Goal: Information Seeking & Learning: Learn about a topic

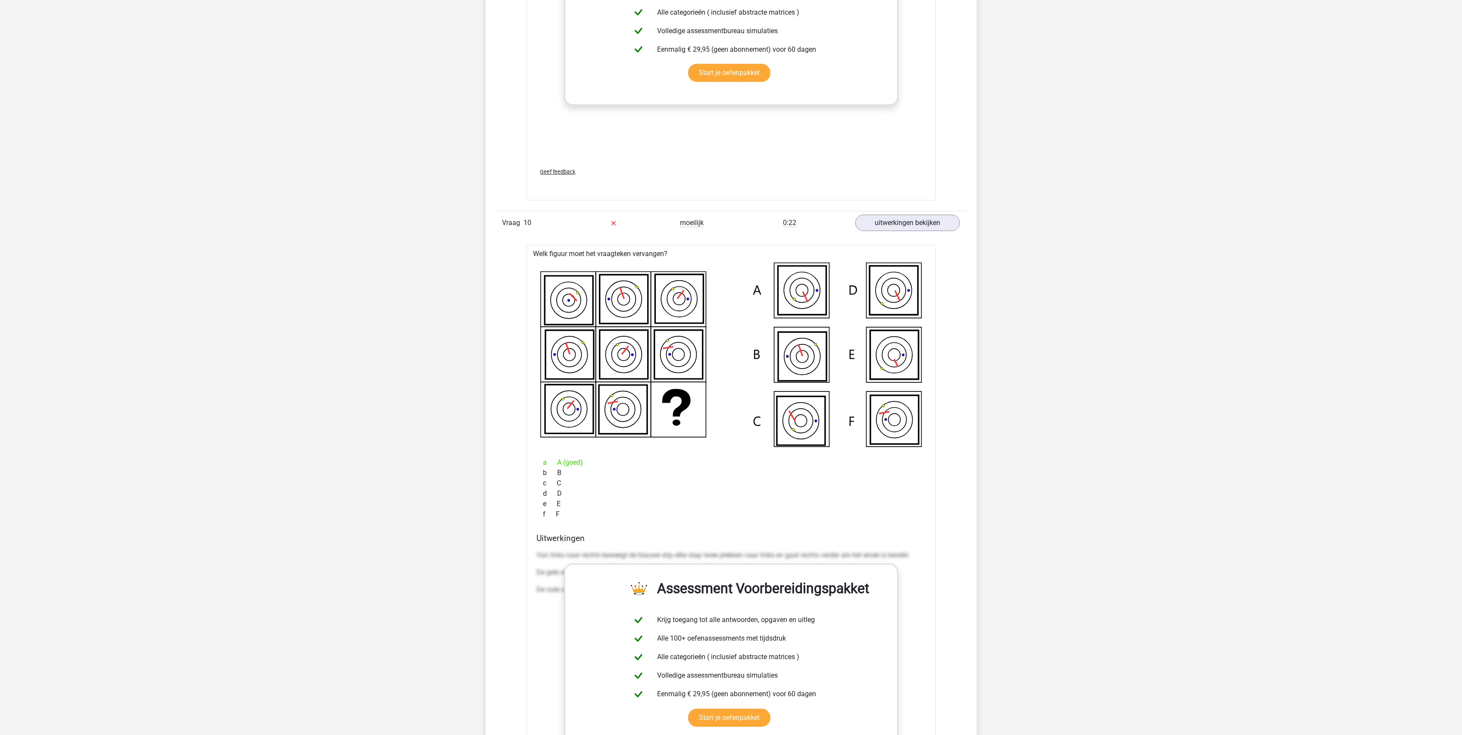
scroll to position [4480, 0]
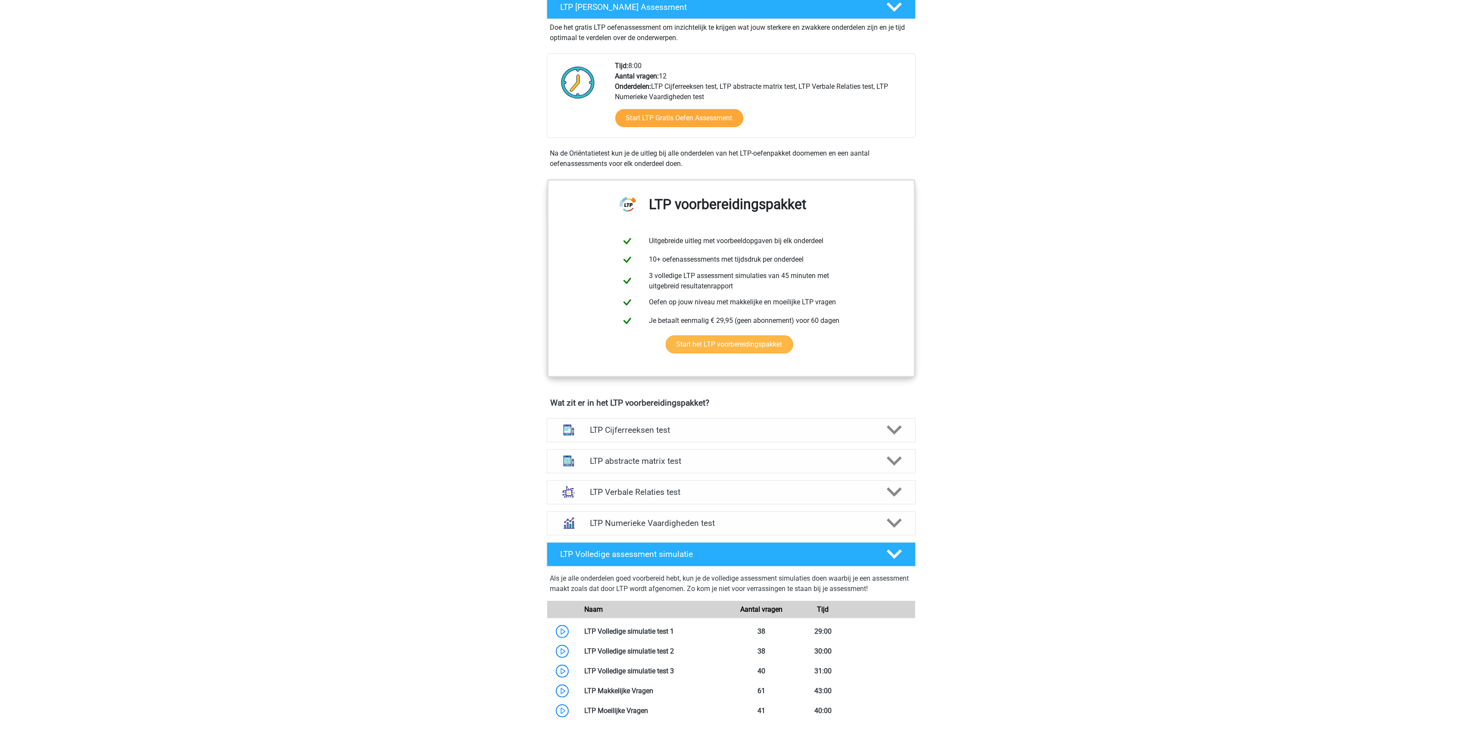
scroll to position [172, 0]
click at [640, 462] on h4 "LTP abstracte matrix test" at bounding box center [731, 460] width 282 height 10
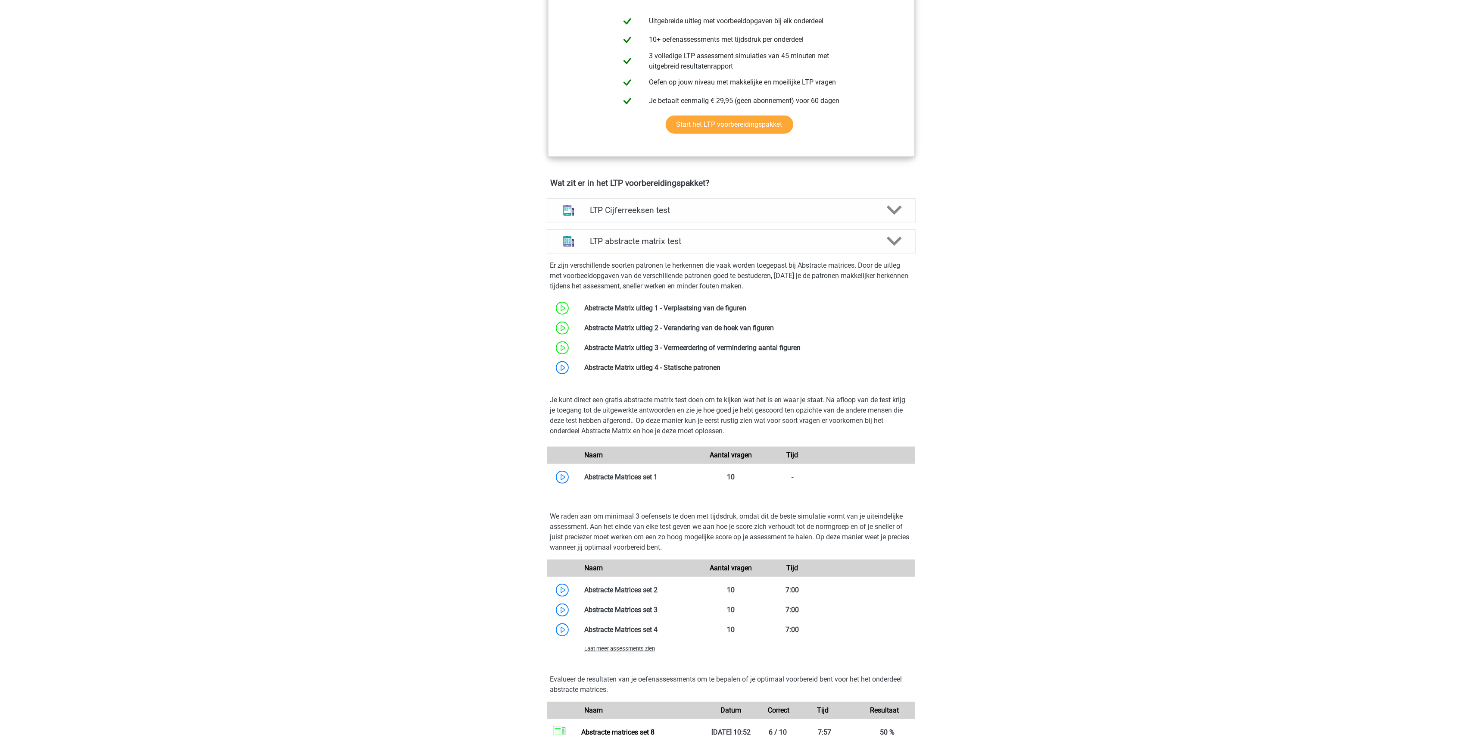
scroll to position [459, 0]
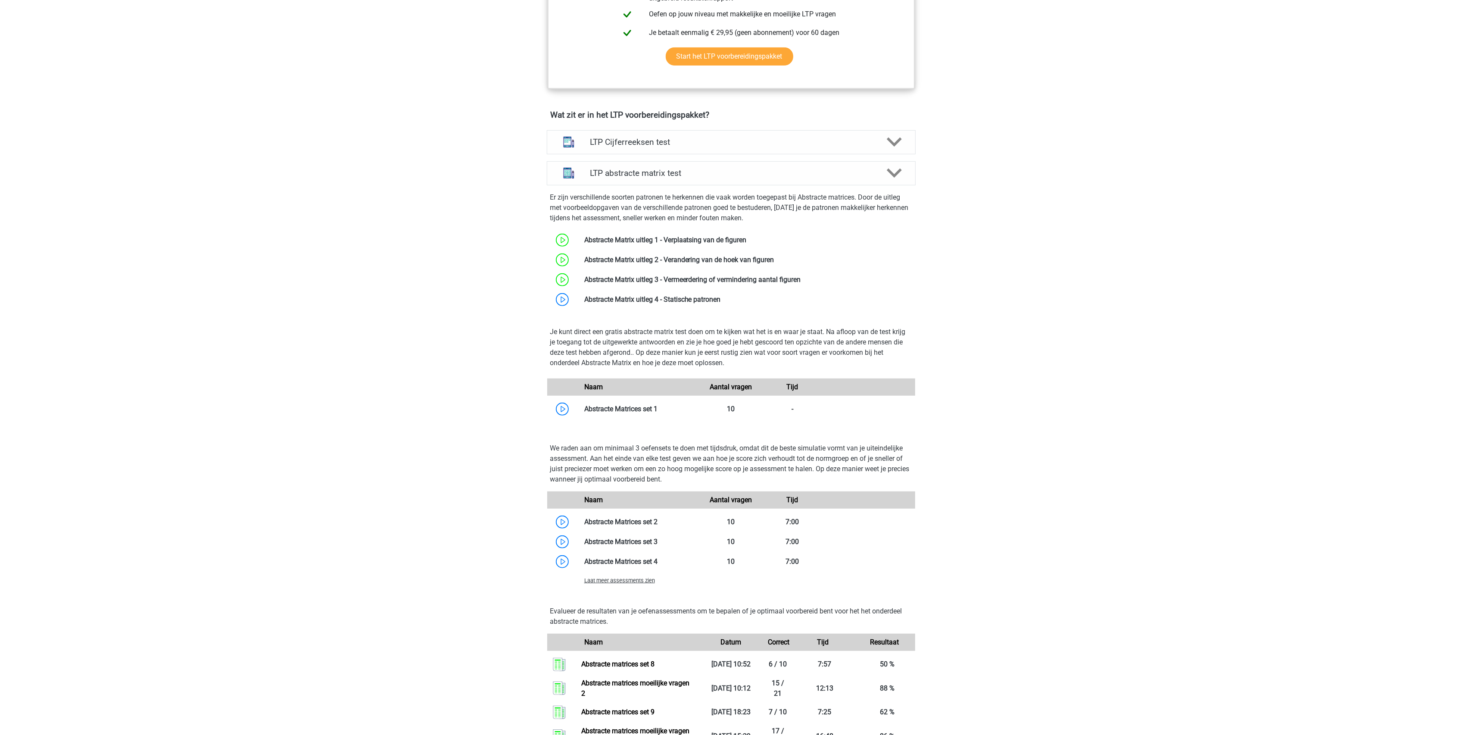
click at [618, 581] on span "Laat meer assessments zien" at bounding box center [619, 580] width 71 height 6
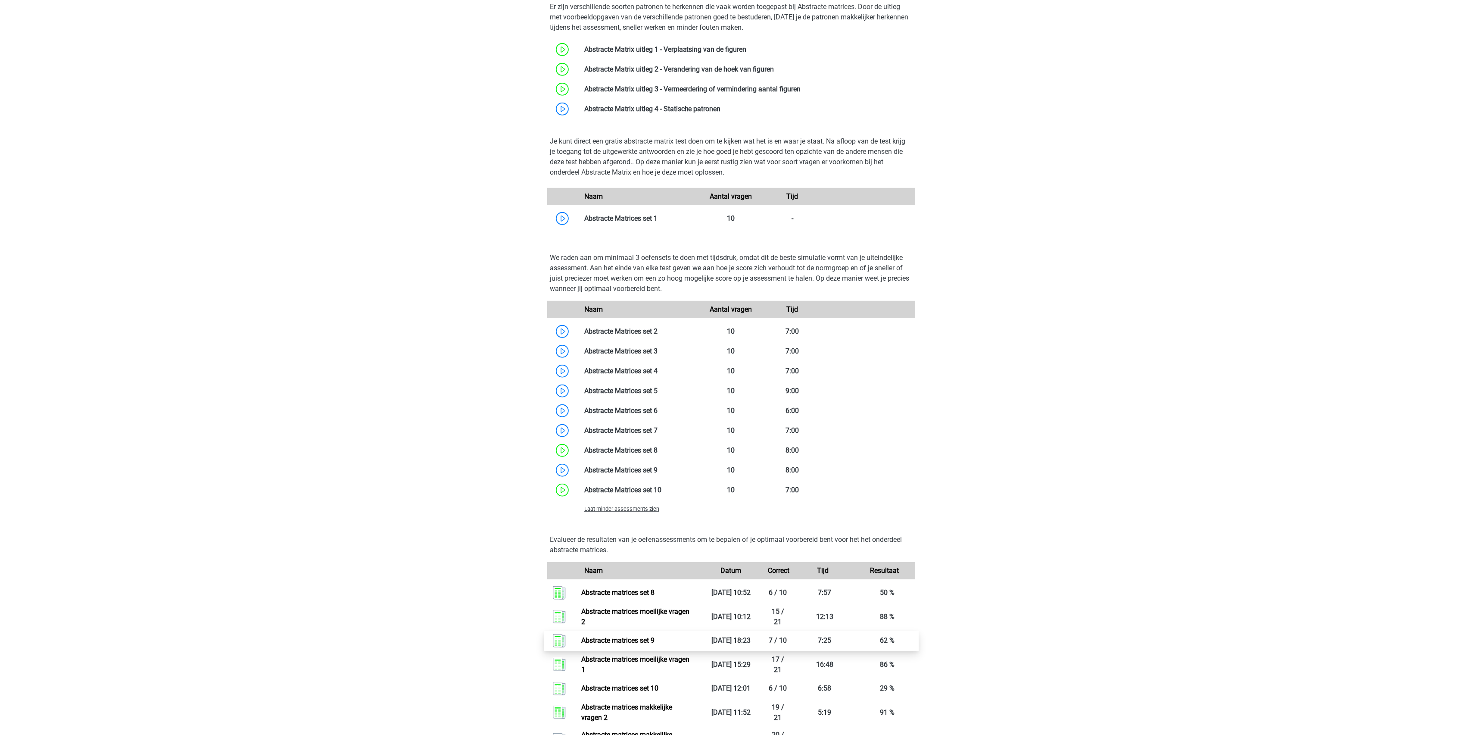
scroll to position [689, 0]
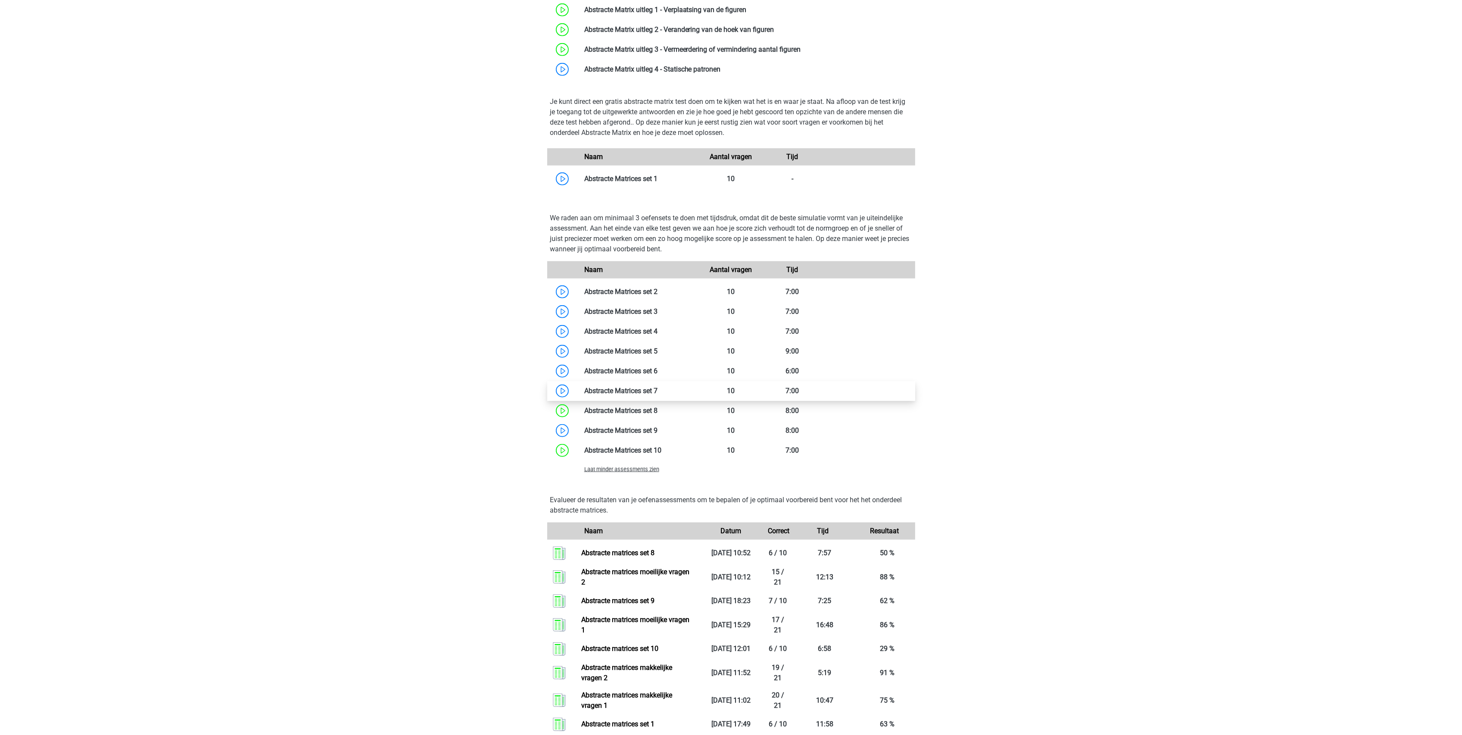
click at [657, 390] on link at bounding box center [657, 390] width 0 height 8
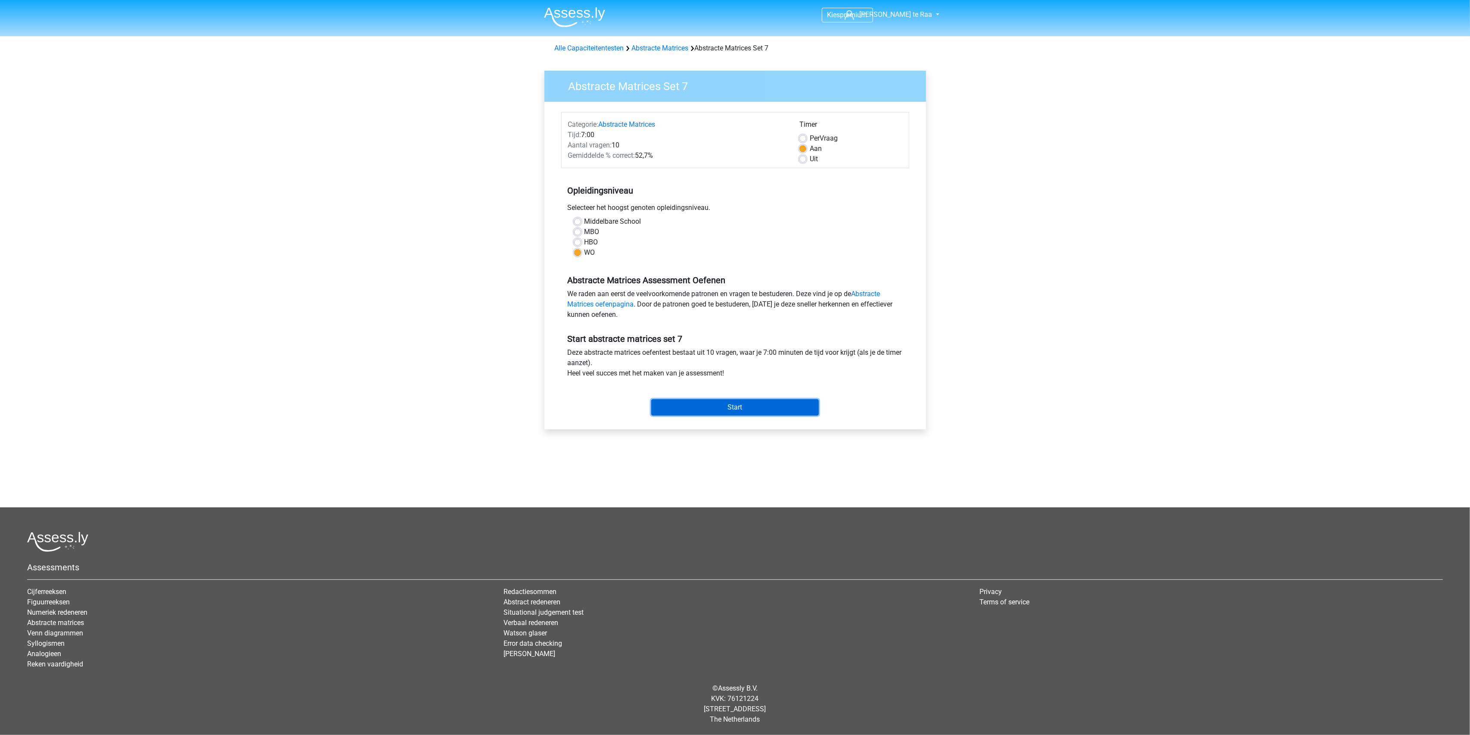
click at [722, 407] on input "Start" at bounding box center [735, 407] width 168 height 16
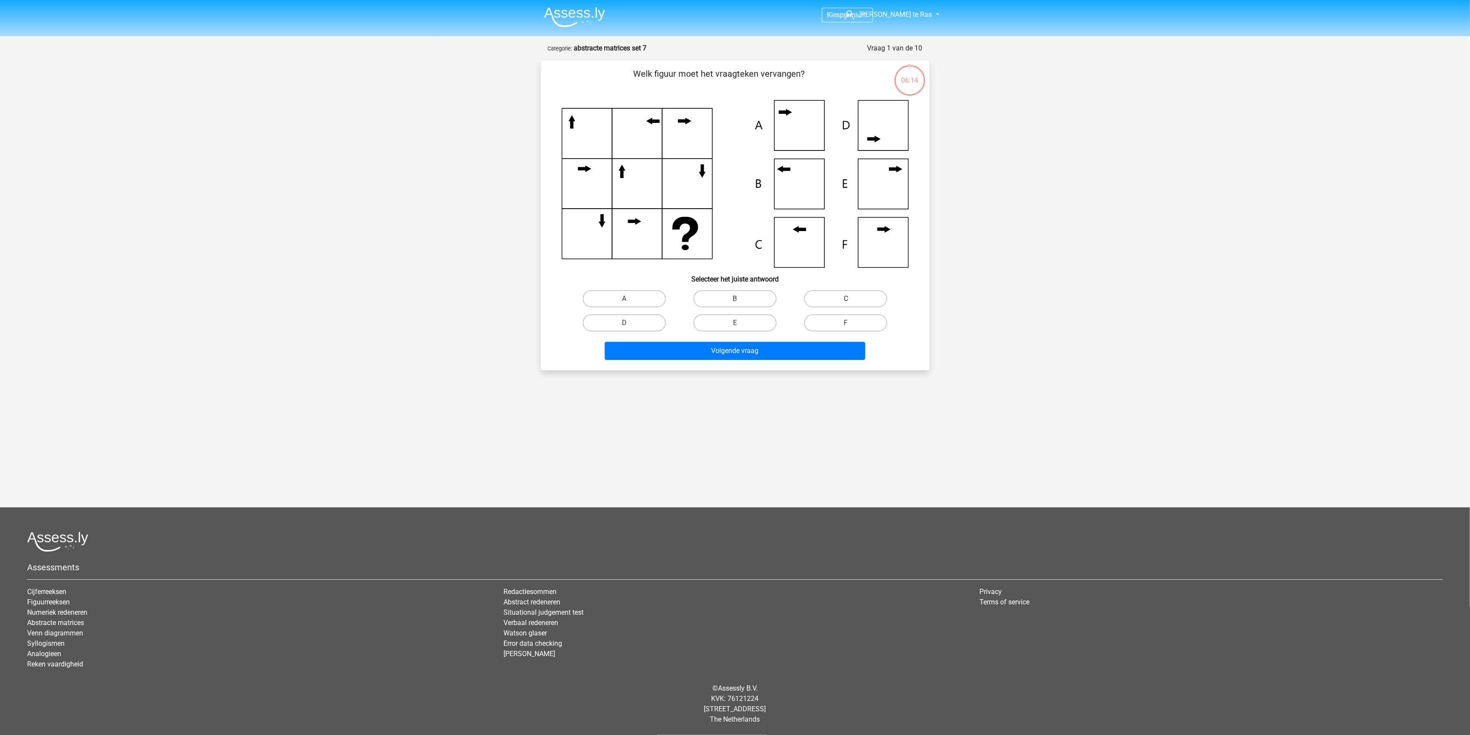
click at [843, 302] on label "C" at bounding box center [845, 298] width 83 height 17
click at [846, 302] on input "C" at bounding box center [849, 302] width 6 height 6
radio input "true"
click at [750, 302] on label "B" at bounding box center [735, 298] width 83 height 17
click at [741, 302] on input "B" at bounding box center [738, 302] width 6 height 6
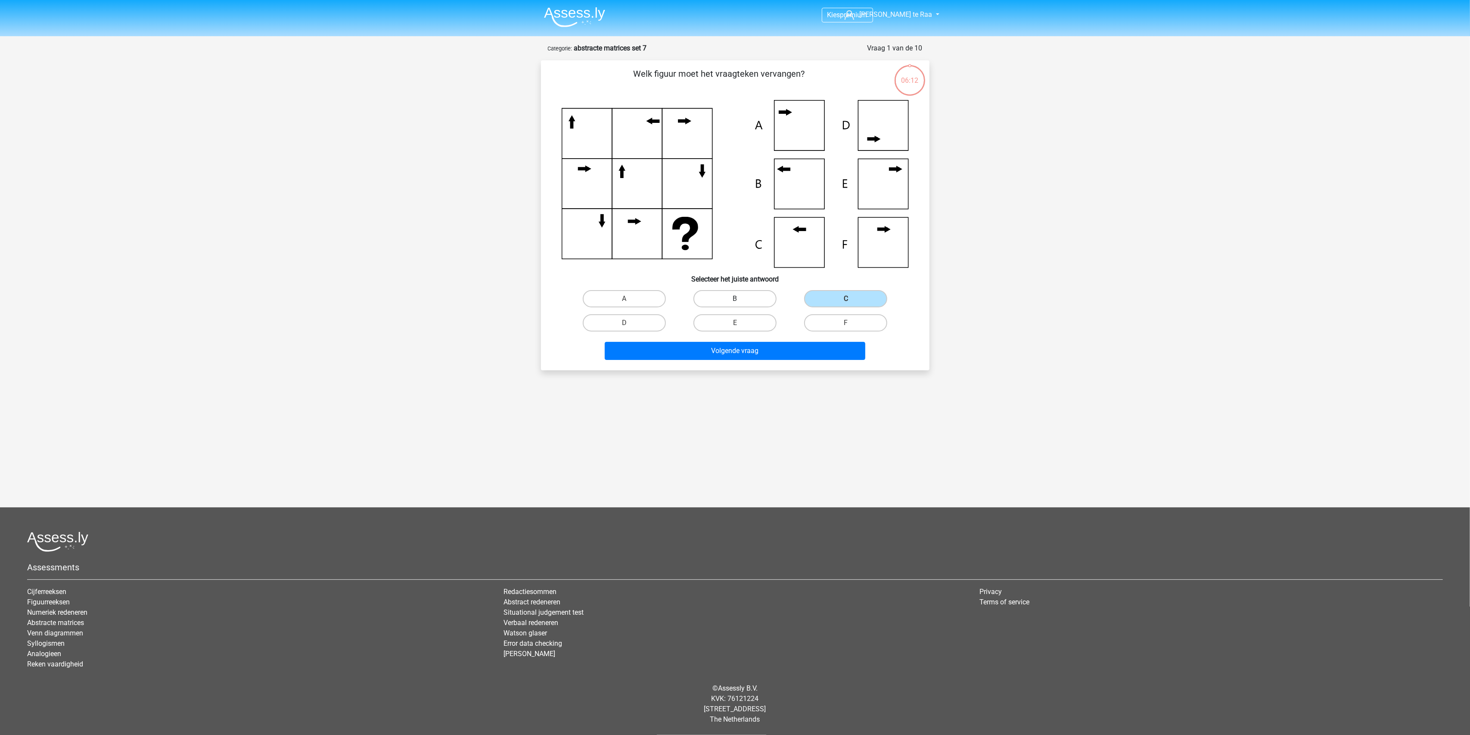
radio input "true"
click at [740, 354] on button "Volgende vraag" at bounding box center [735, 351] width 261 height 18
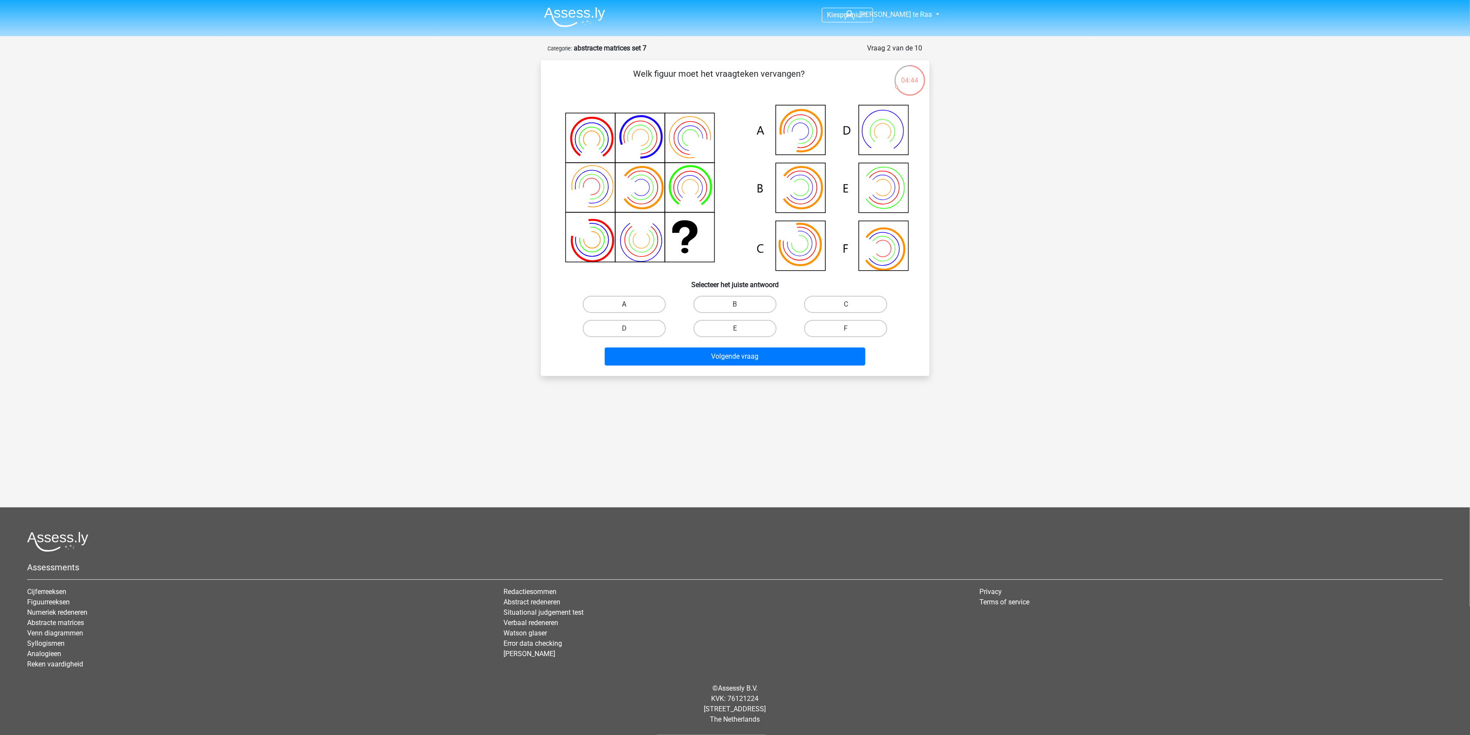
click at [633, 301] on label "A" at bounding box center [624, 304] width 83 height 17
click at [630, 304] on input "A" at bounding box center [627, 307] width 6 height 6
radio input "true"
click at [748, 304] on label "B" at bounding box center [735, 304] width 83 height 17
click at [741, 304] on input "B" at bounding box center [738, 307] width 6 height 6
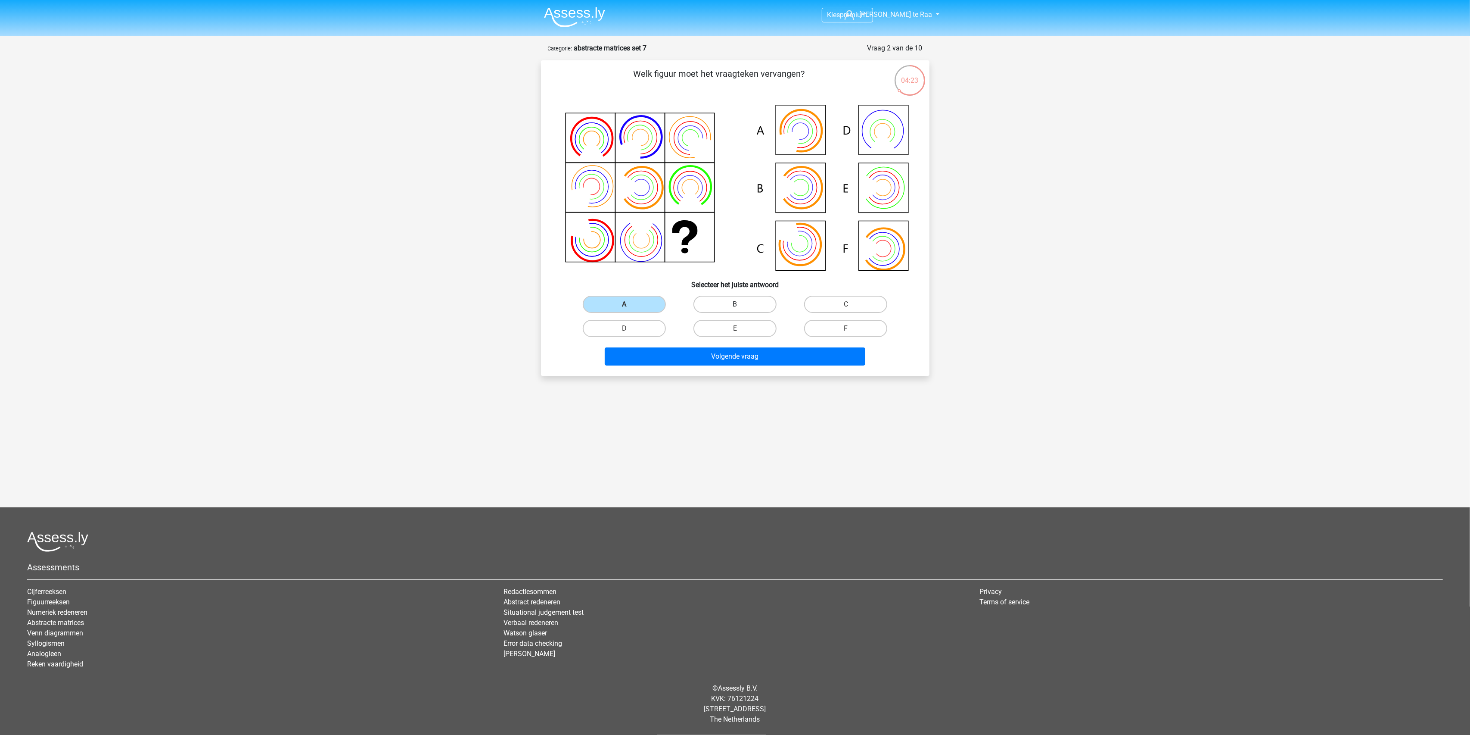
radio input "true"
click at [738, 356] on button "Volgende vraag" at bounding box center [735, 356] width 261 height 18
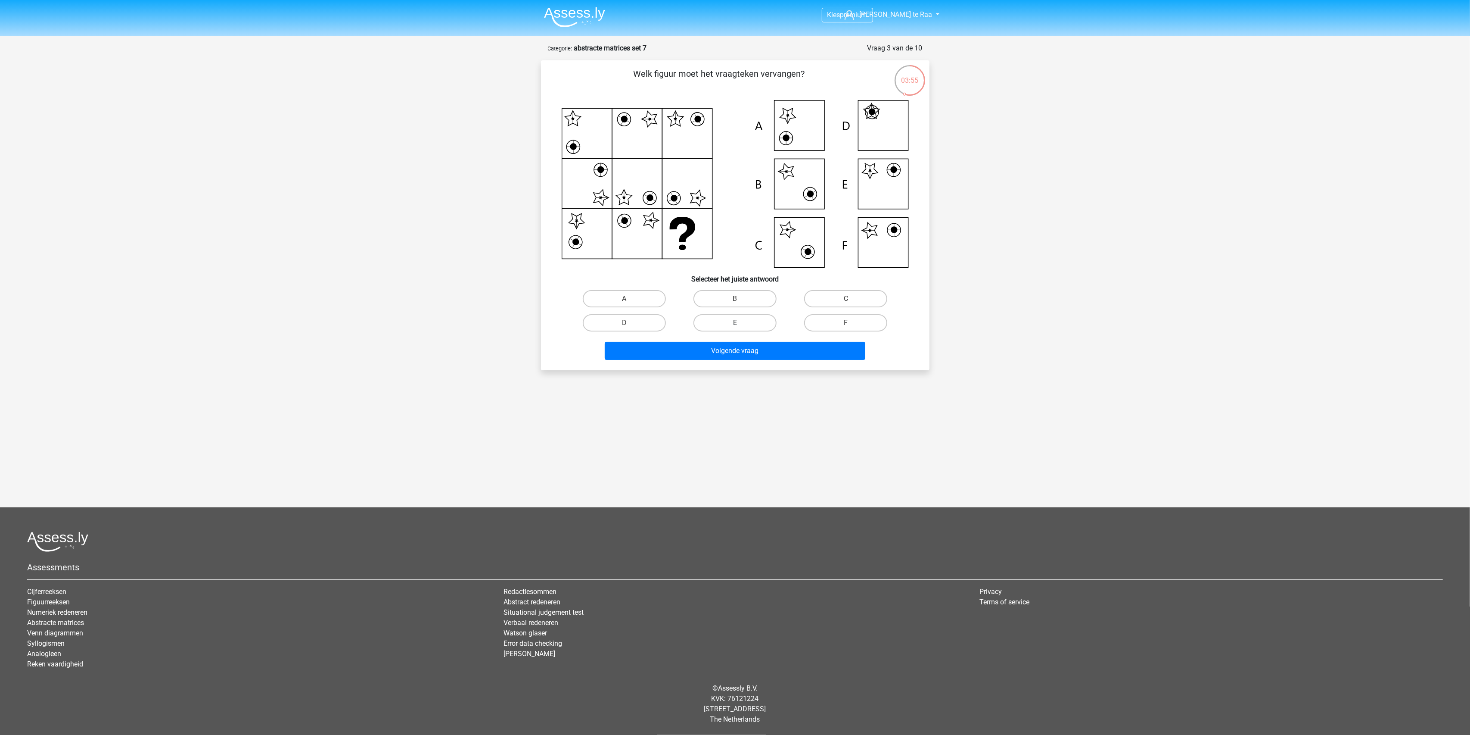
click at [743, 314] on label "E" at bounding box center [735, 322] width 83 height 17
click at [741, 323] on input "E" at bounding box center [738, 326] width 6 height 6
radio input "true"
click at [748, 346] on button "Volgende vraag" at bounding box center [735, 351] width 261 height 18
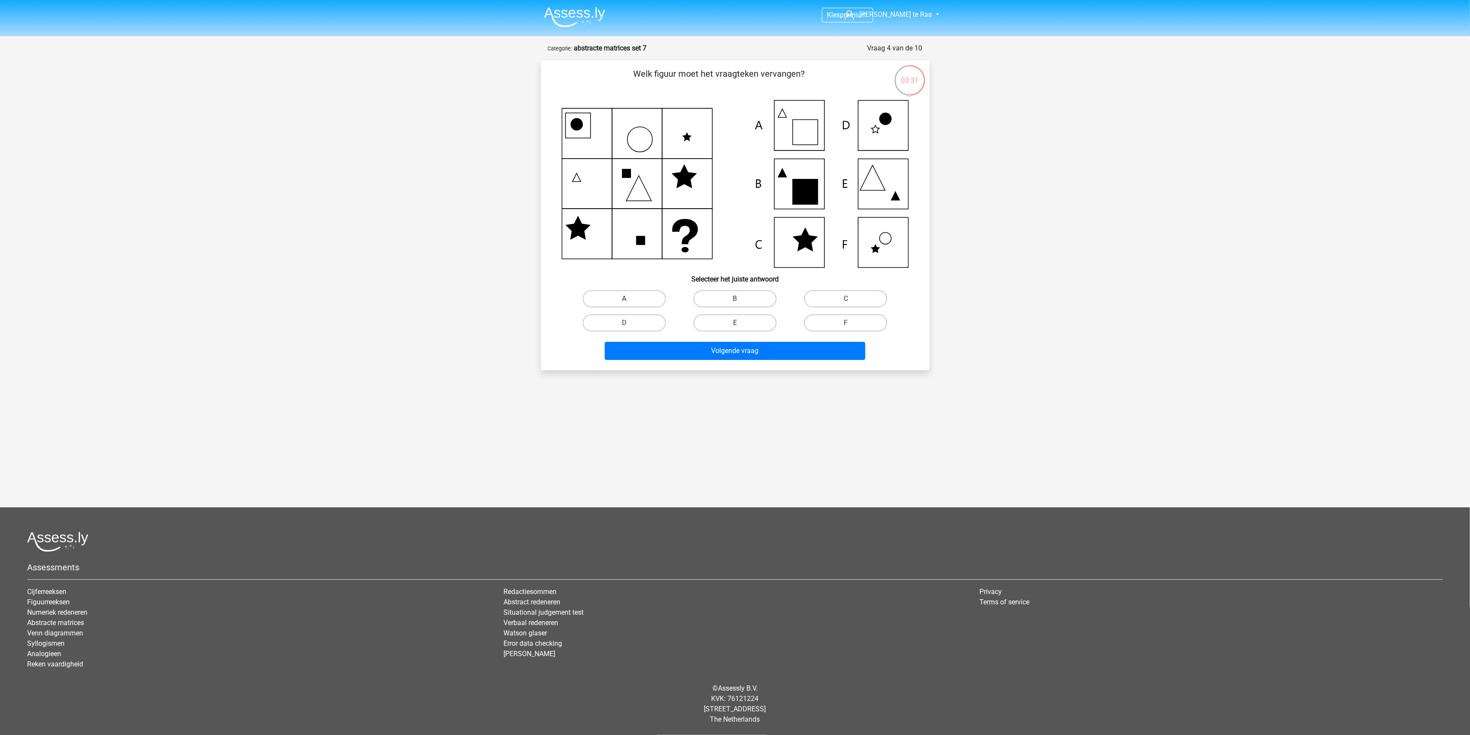
click at [644, 296] on label "A" at bounding box center [624, 298] width 83 height 17
click at [630, 299] on input "A" at bounding box center [627, 302] width 6 height 6
radio input "true"
click at [695, 345] on button "Volgende vraag" at bounding box center [735, 351] width 261 height 18
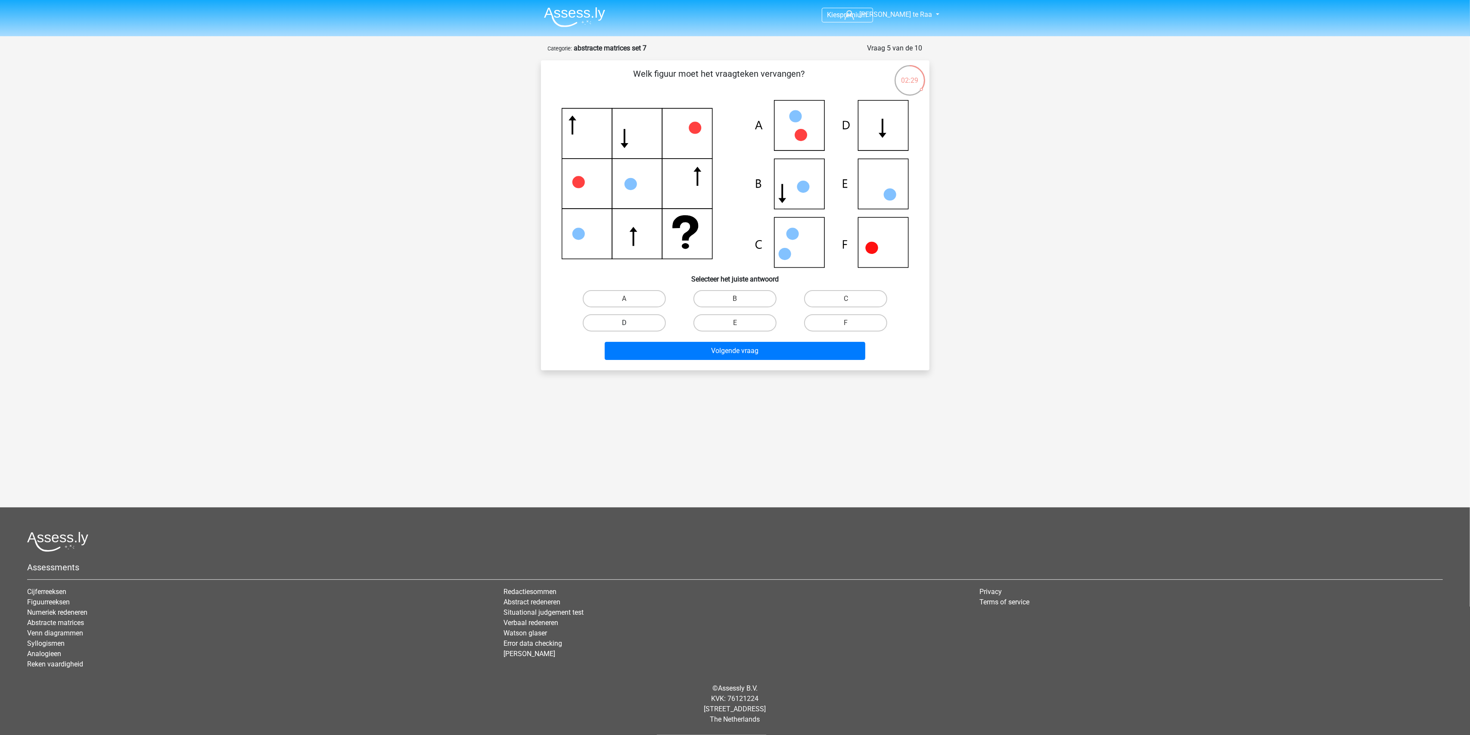
click at [614, 328] on label "D" at bounding box center [624, 322] width 83 height 17
click at [624, 328] on input "D" at bounding box center [627, 326] width 6 height 6
radio input "true"
click at [663, 347] on button "Volgende vraag" at bounding box center [735, 351] width 261 height 18
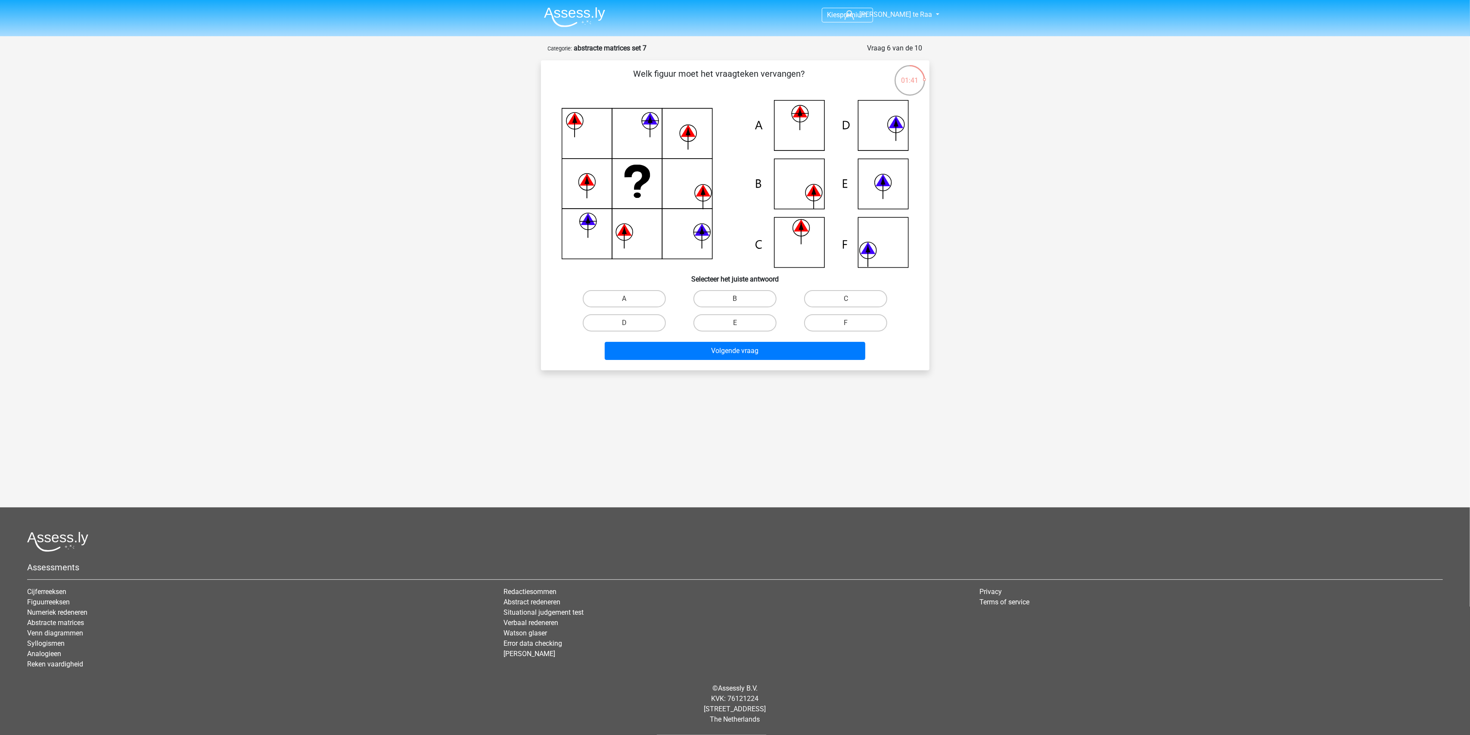
click at [851, 300] on input "C" at bounding box center [849, 302] width 6 height 6
radio input "true"
click at [781, 351] on button "Volgende vraag" at bounding box center [735, 351] width 261 height 18
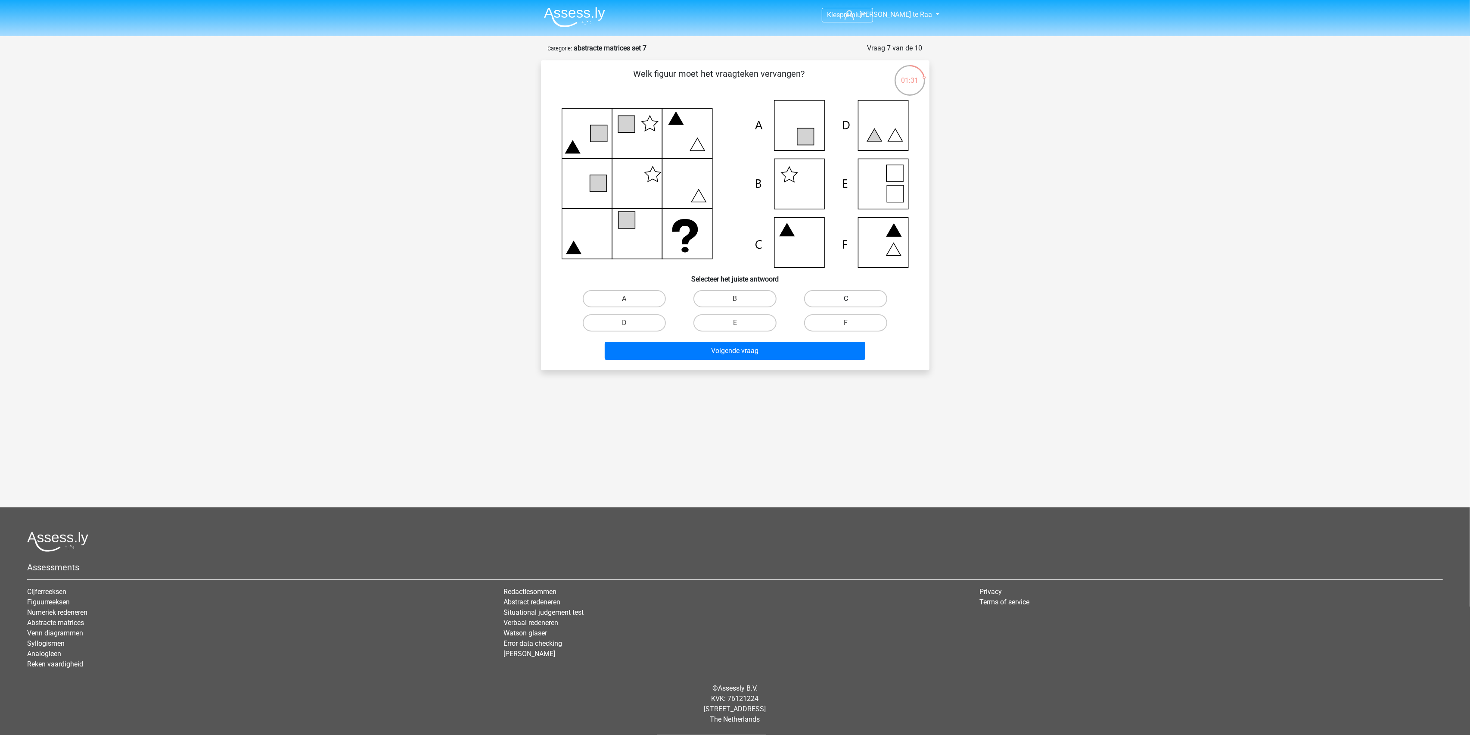
click at [850, 293] on label "C" at bounding box center [845, 298] width 83 height 17
click at [850, 299] on input "C" at bounding box center [849, 302] width 6 height 6
radio input "true"
click at [767, 357] on div "Volgende vraag" at bounding box center [735, 353] width 333 height 22
click at [757, 344] on button "Volgende vraag" at bounding box center [735, 351] width 261 height 18
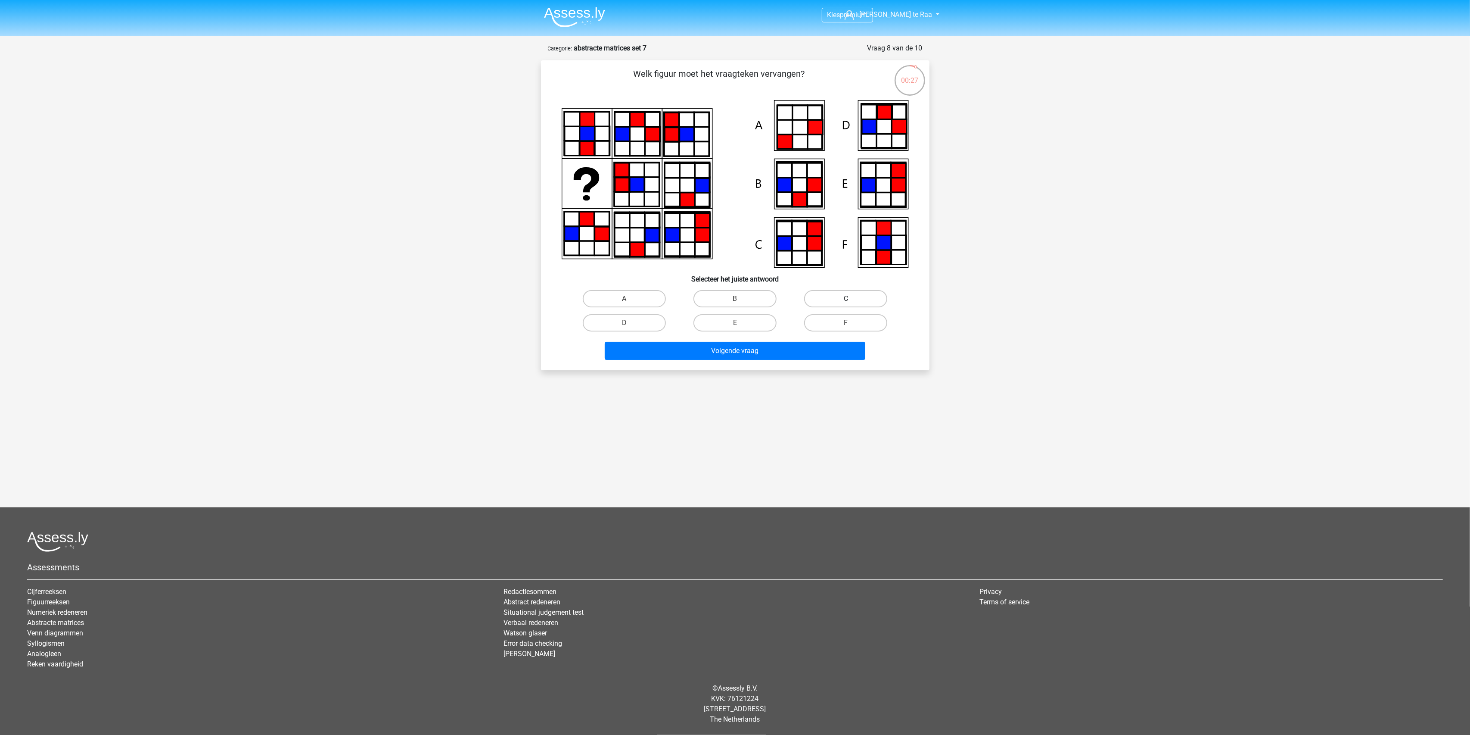
click at [868, 304] on label "C" at bounding box center [845, 298] width 83 height 17
click at [852, 304] on input "C" at bounding box center [849, 302] width 6 height 6
radio input "true"
click at [834, 345] on button "Volgende vraag" at bounding box center [735, 351] width 261 height 18
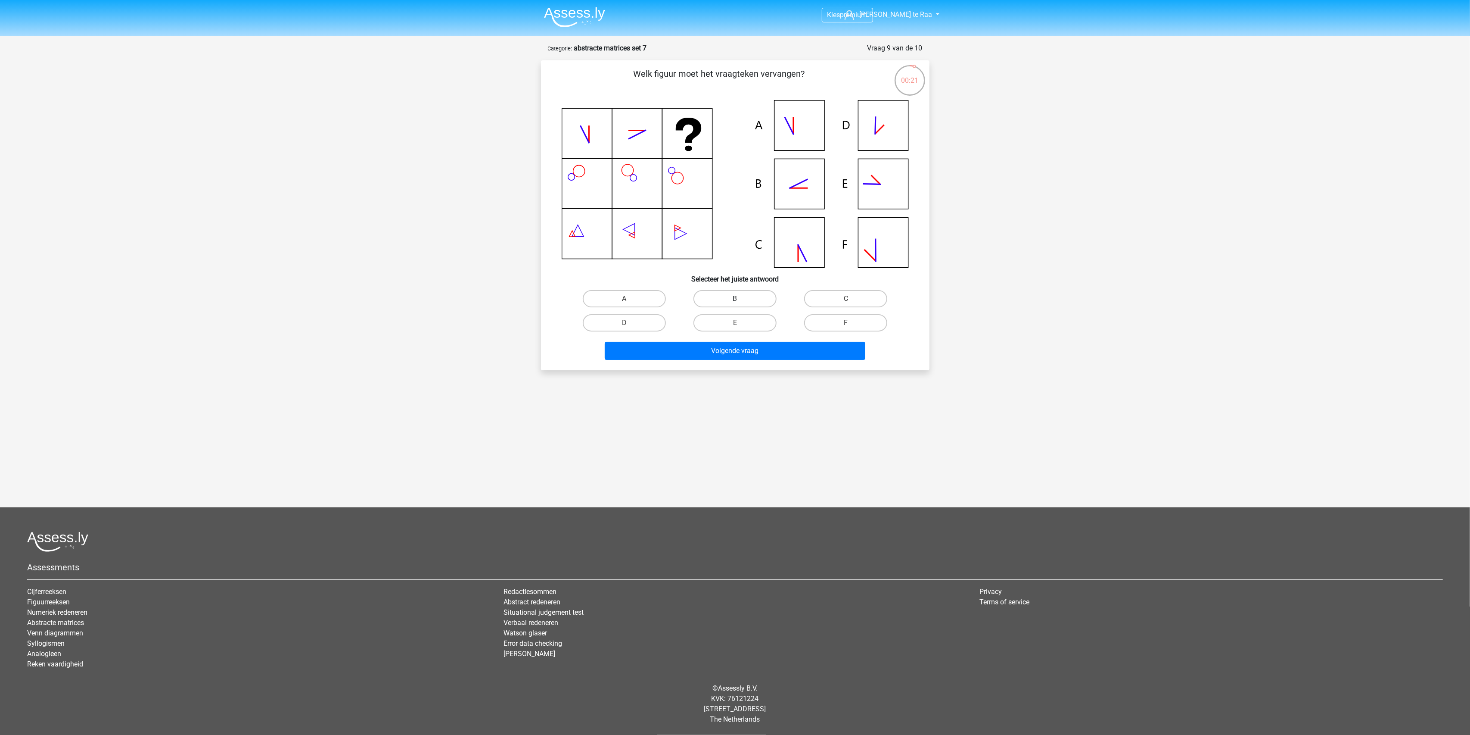
click at [731, 297] on label "B" at bounding box center [735, 298] width 83 height 17
click at [735, 299] on input "B" at bounding box center [738, 302] width 6 height 6
radio input "true"
click at [740, 354] on button "Volgende vraag" at bounding box center [735, 351] width 261 height 18
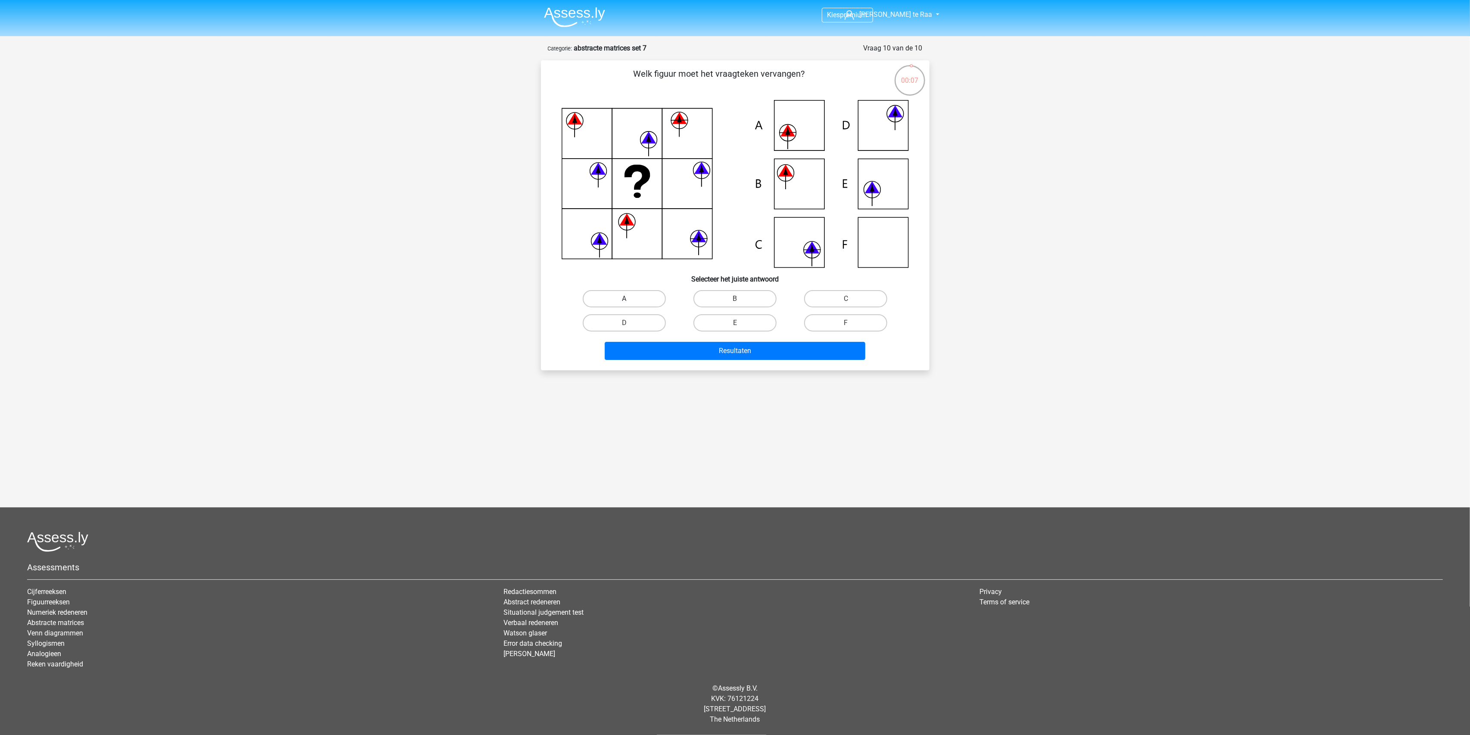
click at [638, 300] on label "A" at bounding box center [624, 298] width 83 height 17
click at [630, 300] on input "A" at bounding box center [627, 302] width 6 height 6
radio input "true"
click at [693, 347] on button "Resultaten" at bounding box center [735, 351] width 261 height 18
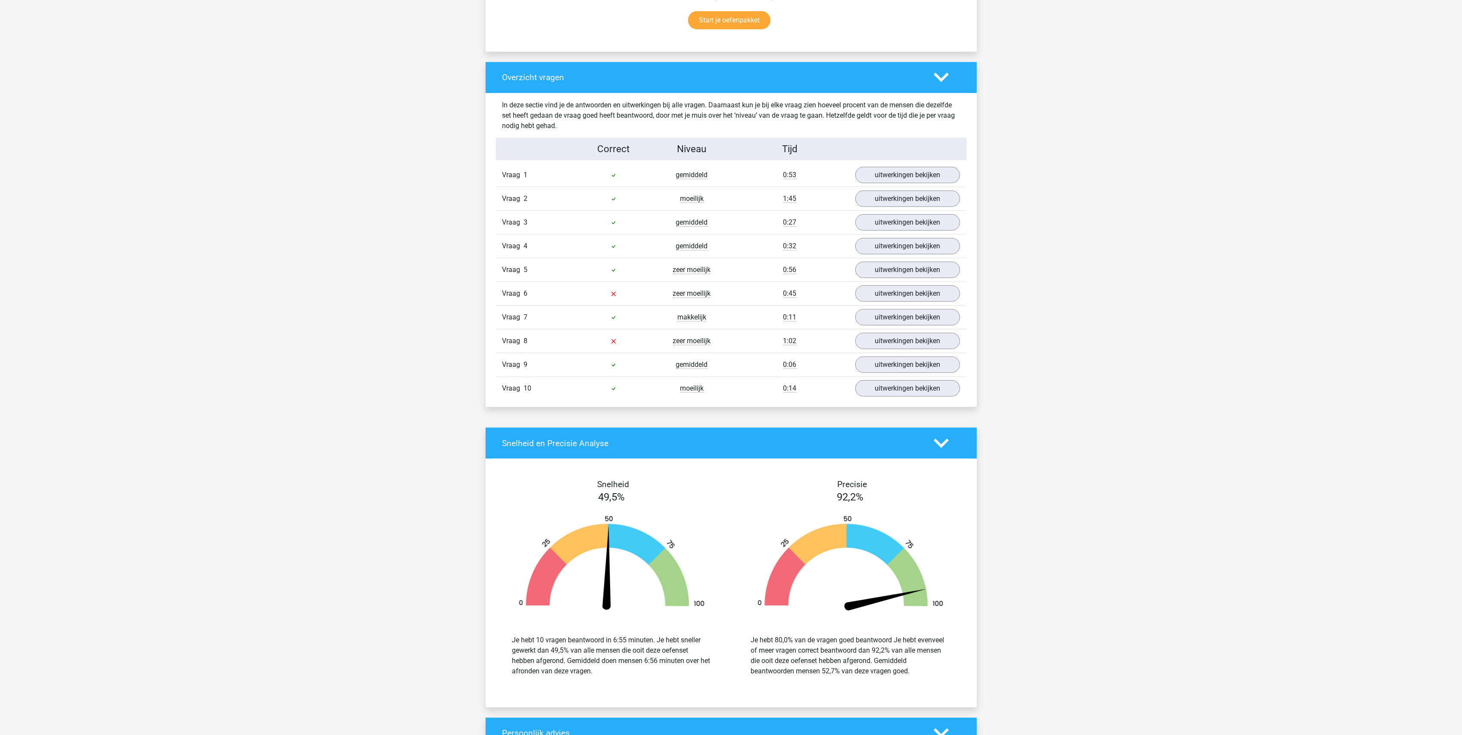
scroll to position [632, 0]
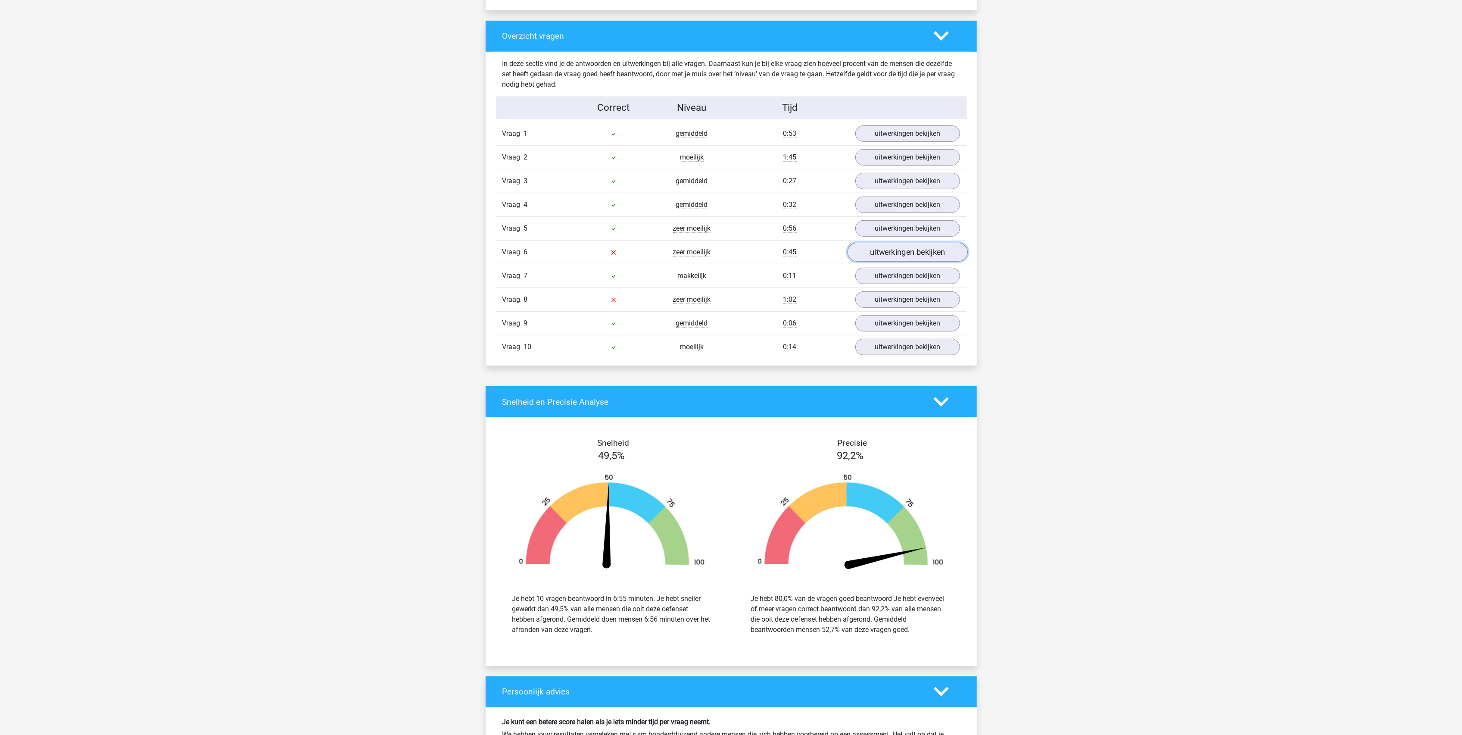
click at [888, 255] on link "uitwerkingen bekijken" at bounding box center [907, 252] width 120 height 19
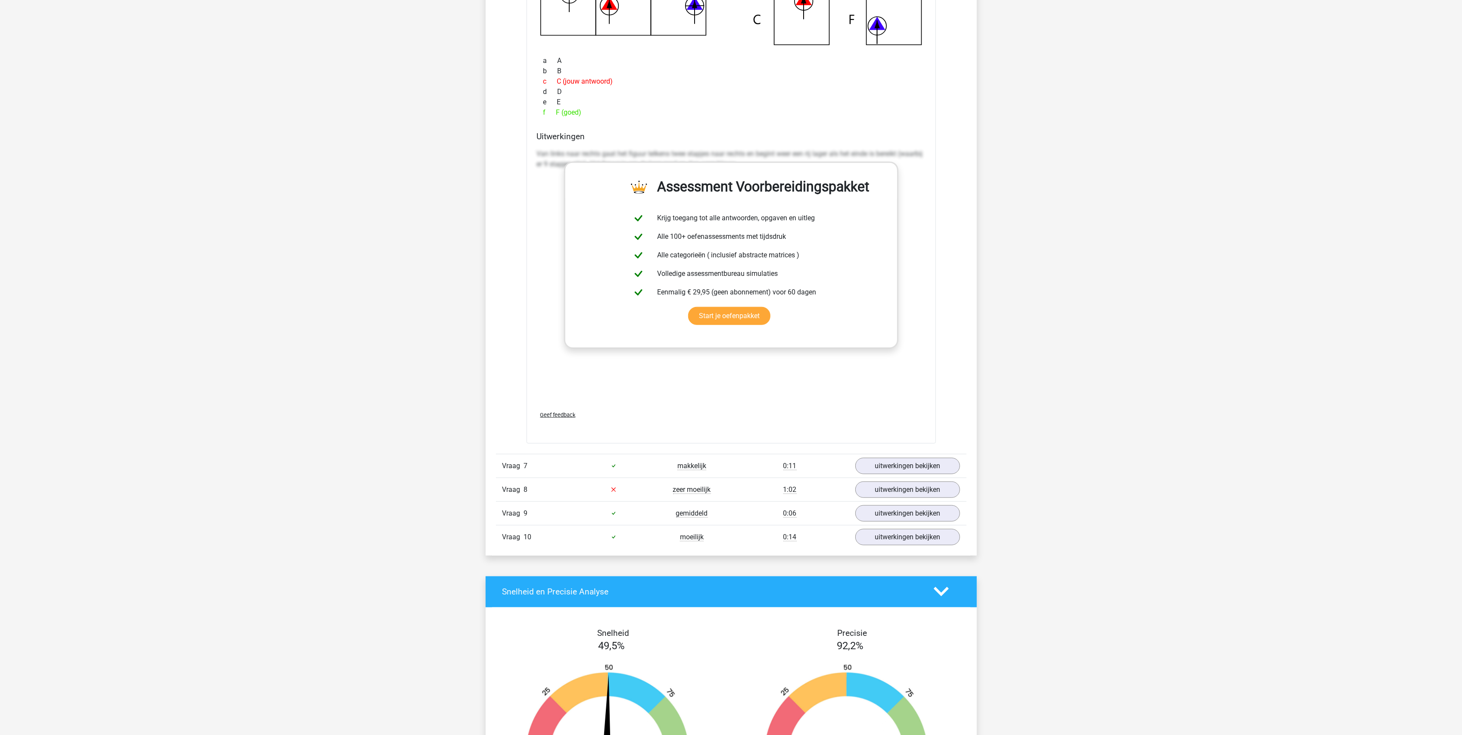
scroll to position [1149, 0]
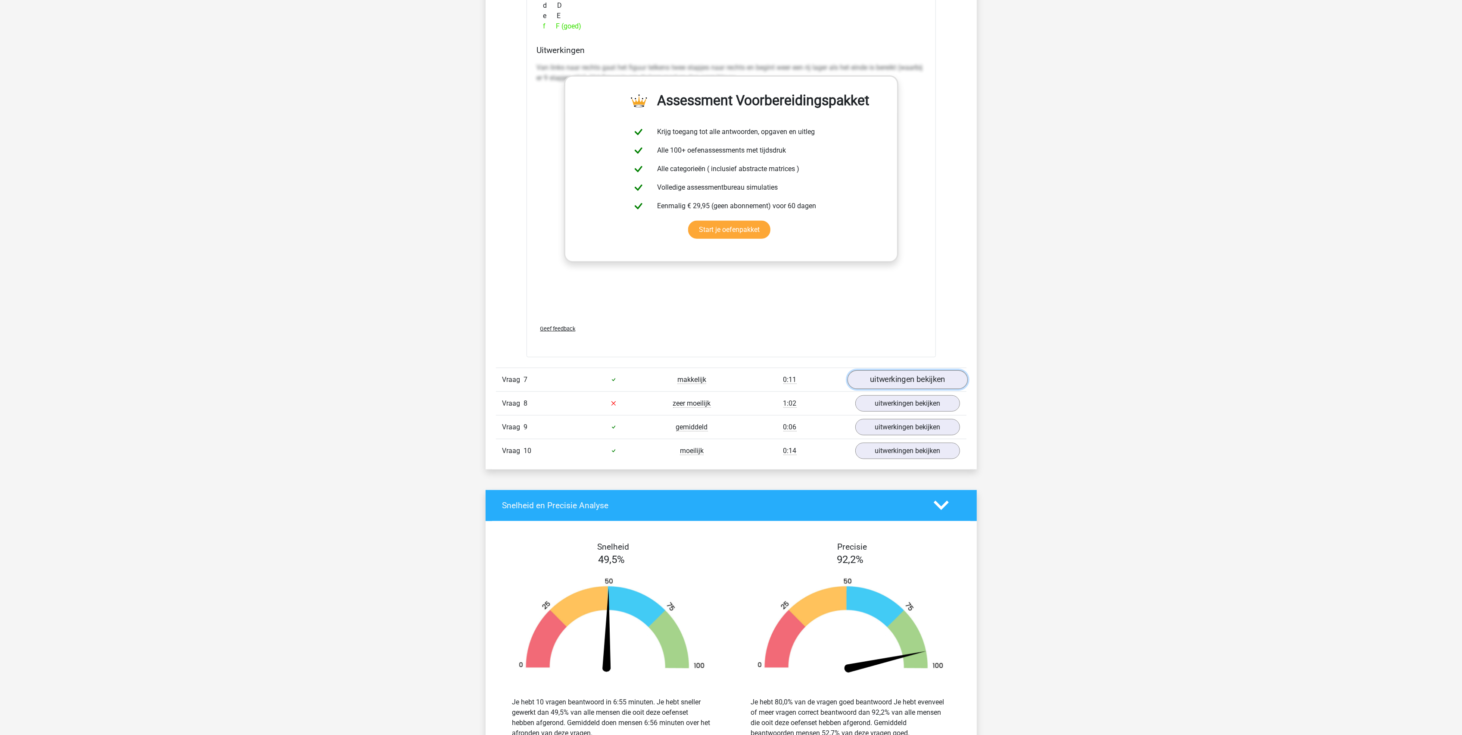
click at [889, 381] on link "uitwerkingen bekijken" at bounding box center [907, 379] width 120 height 19
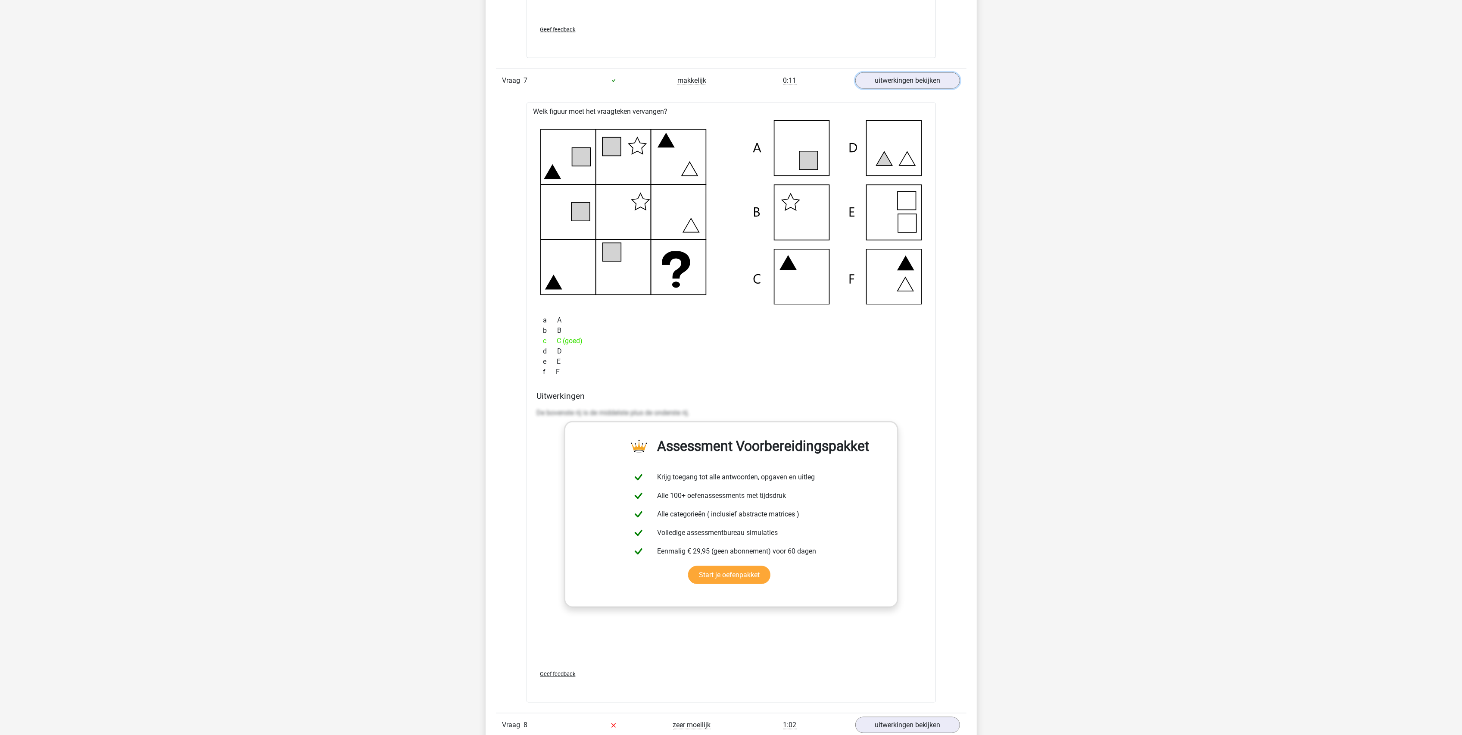
scroll to position [1666, 0]
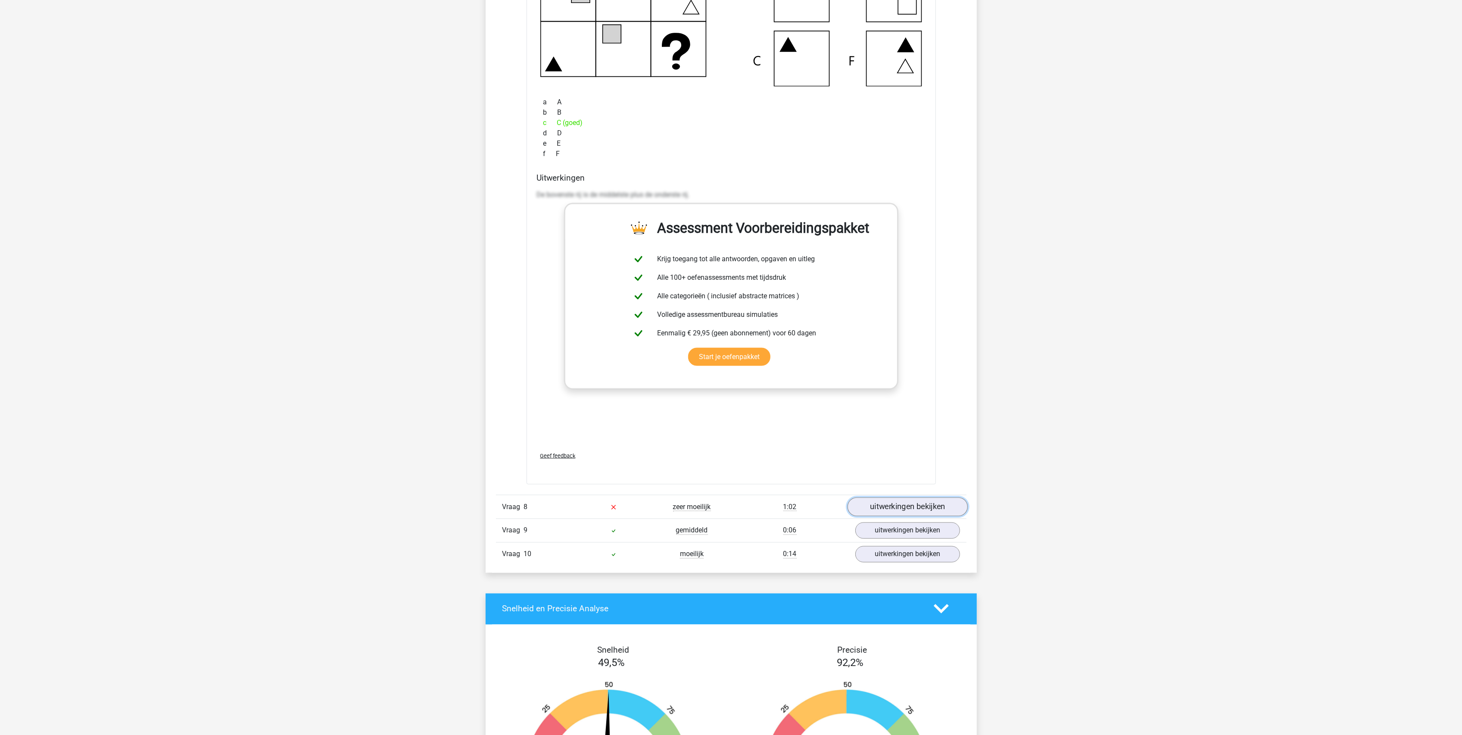
click at [917, 510] on link "uitwerkingen bekijken" at bounding box center [907, 506] width 120 height 19
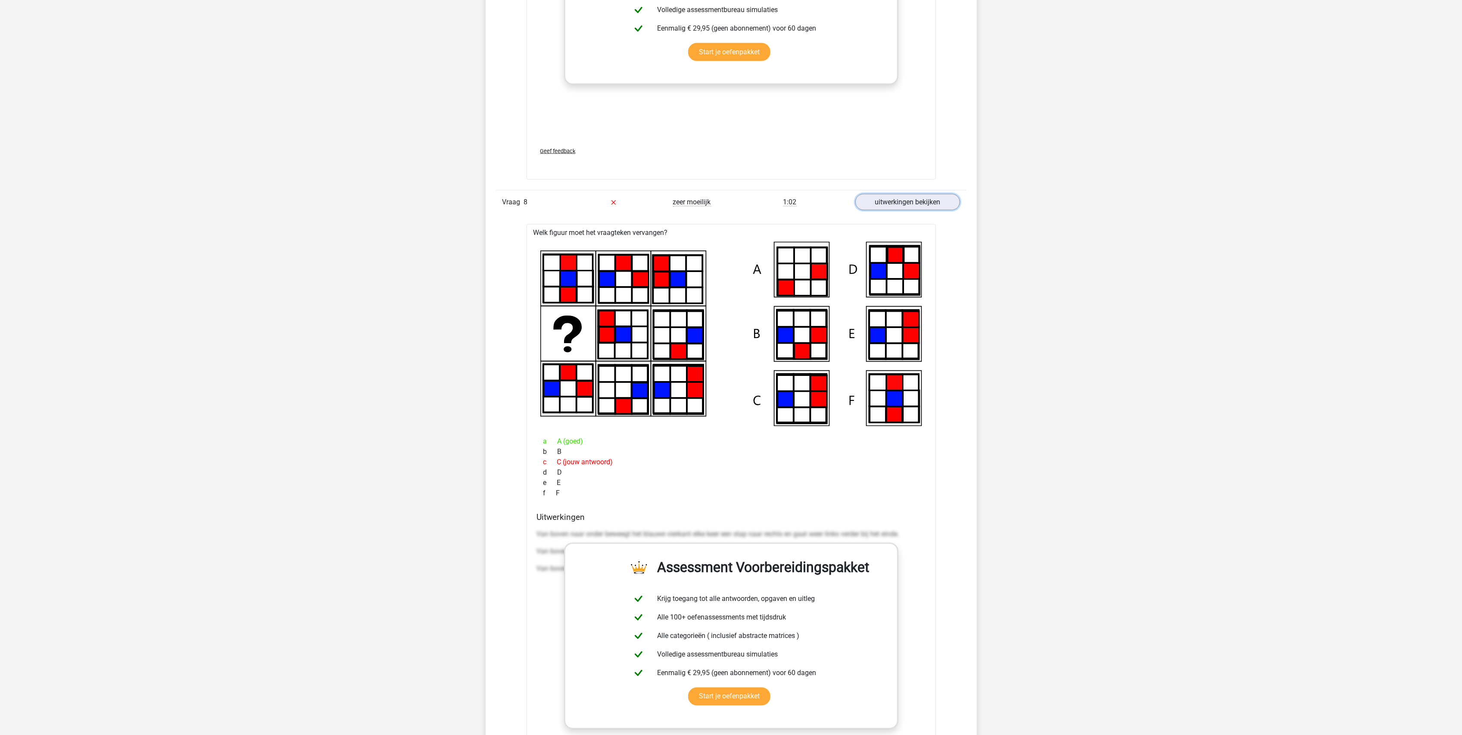
scroll to position [2183, 0]
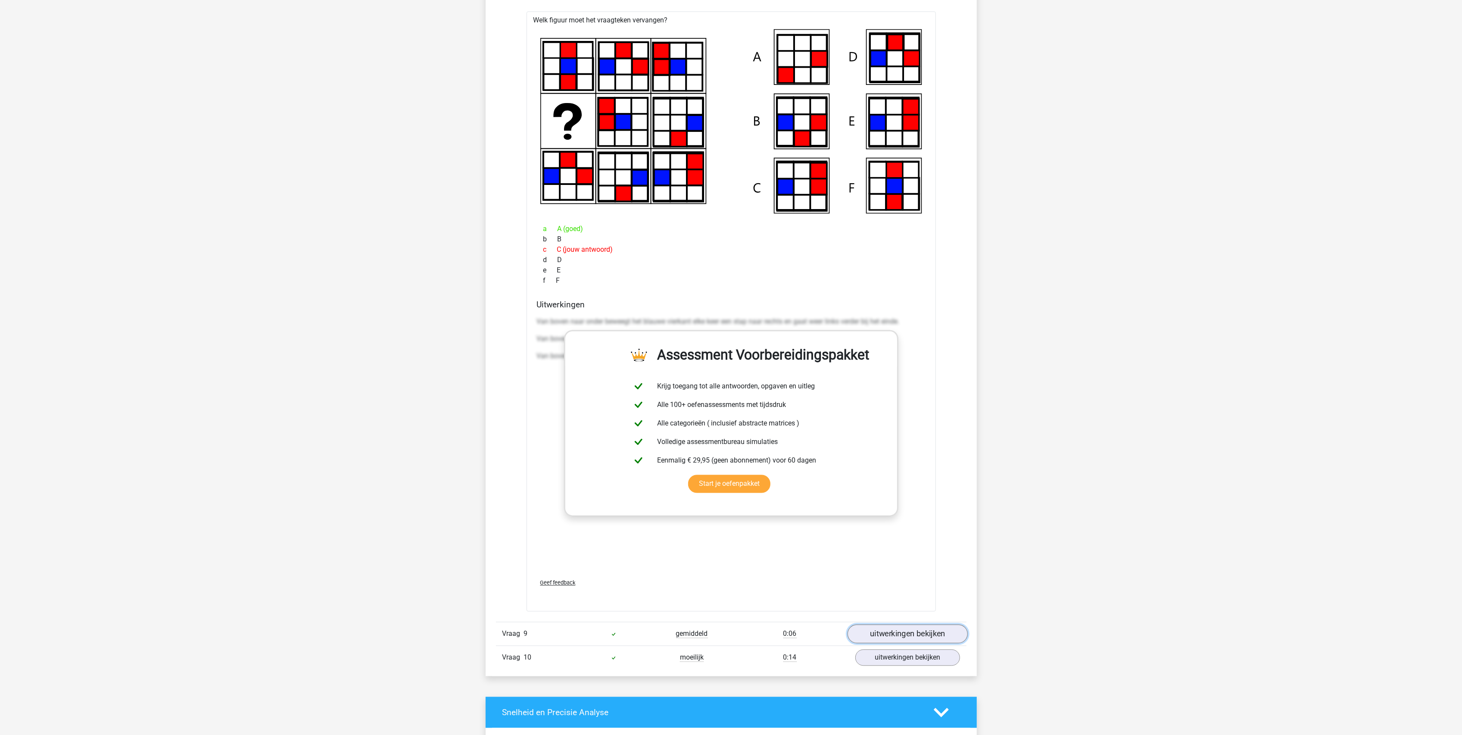
click at [875, 638] on link "uitwerkingen bekijken" at bounding box center [907, 633] width 120 height 19
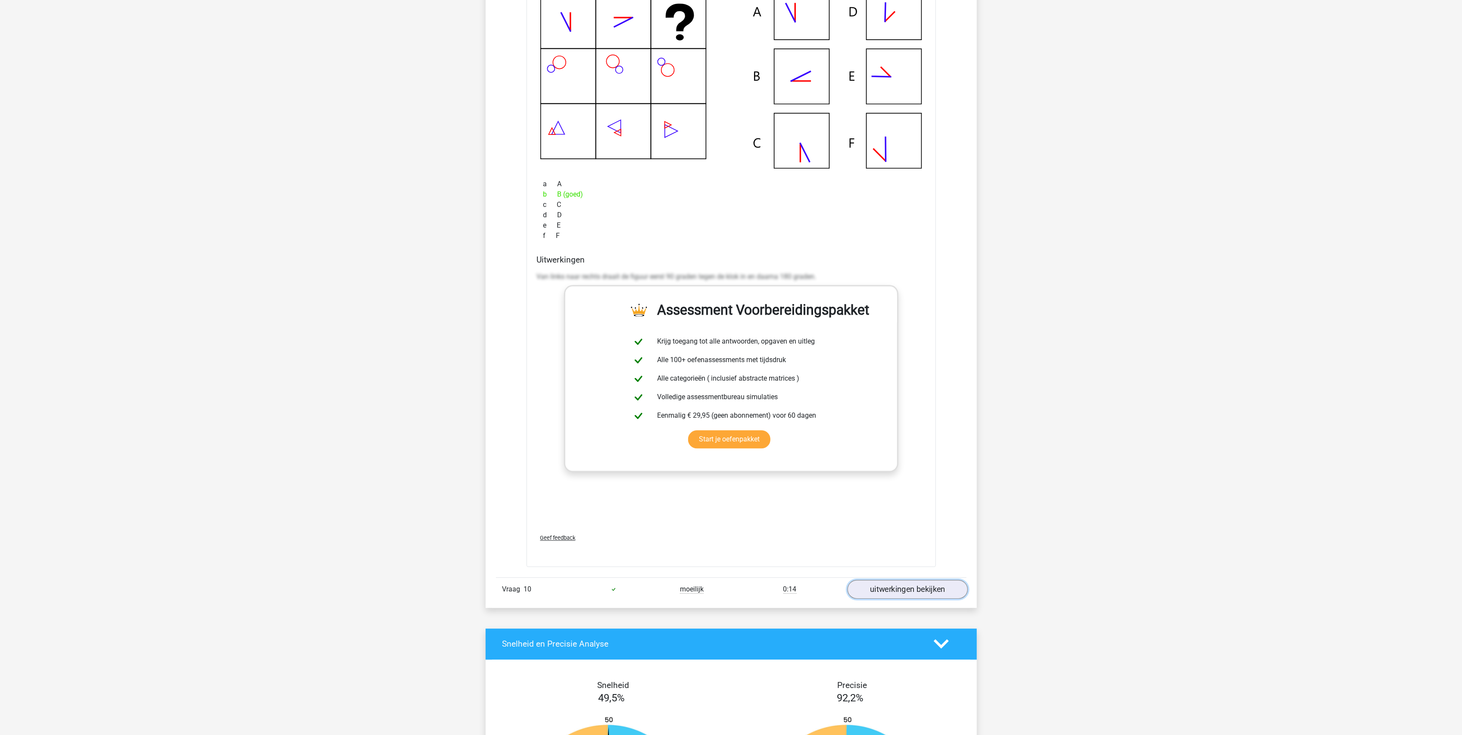
click at [894, 598] on link "uitwerkingen bekijken" at bounding box center [907, 588] width 120 height 19
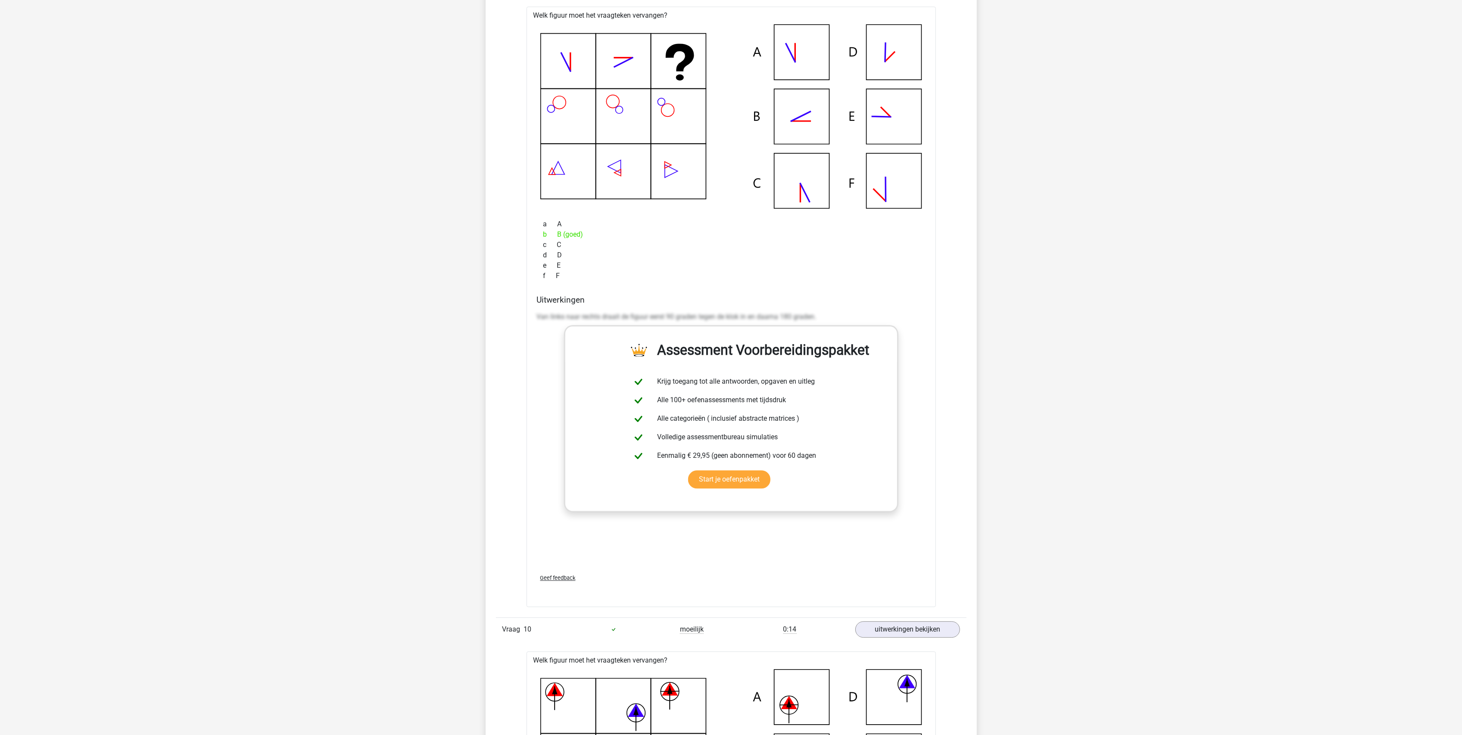
scroll to position [2930, 0]
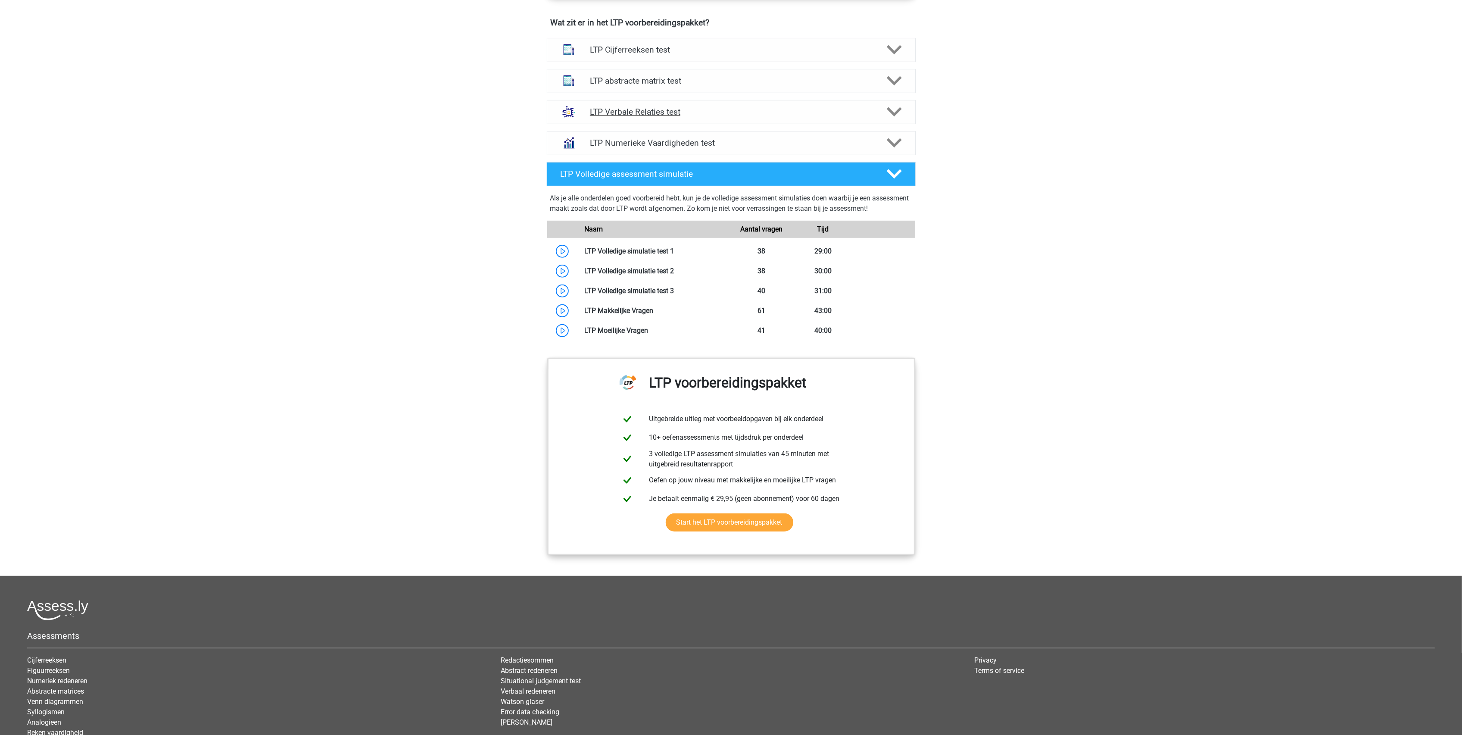
scroll to position [390, 0]
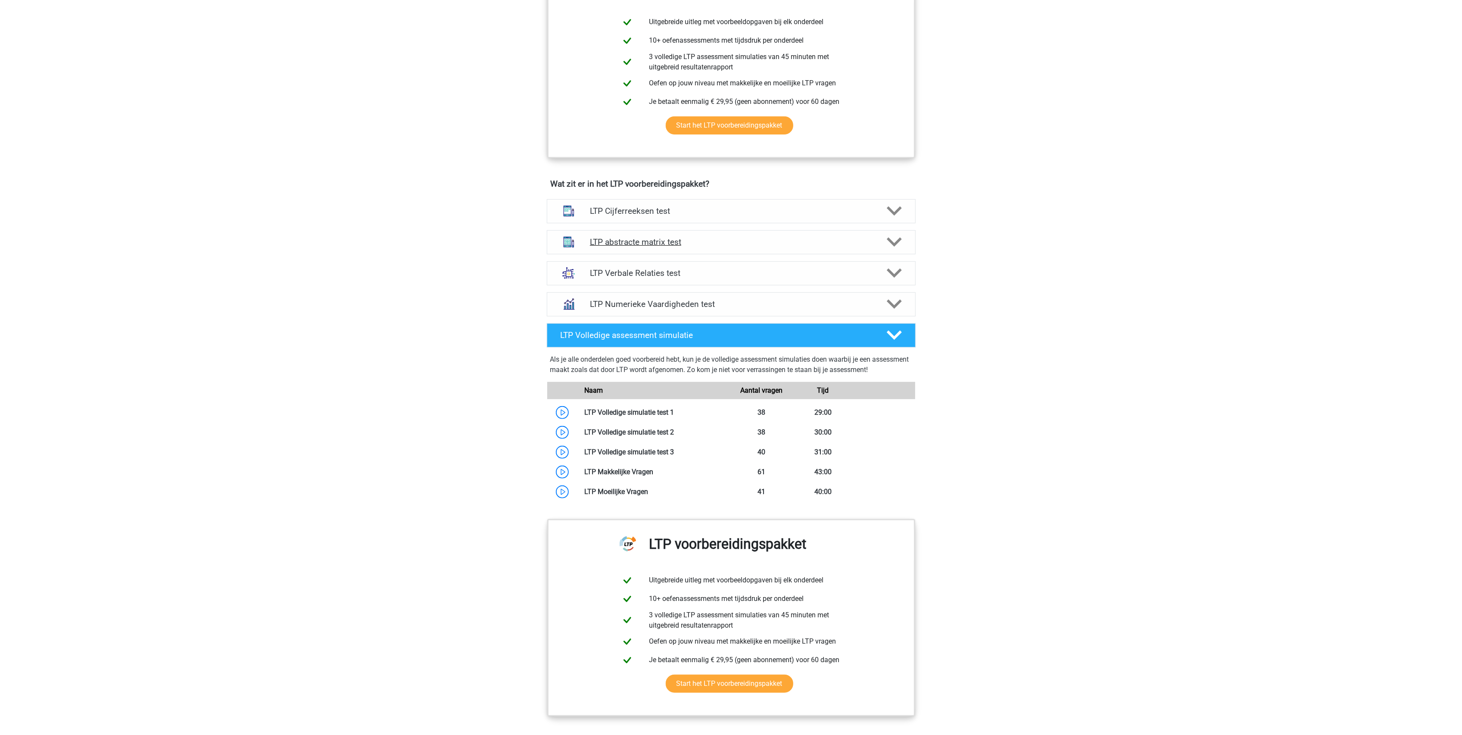
click at [657, 241] on h4 "LTP abstracte matrix test" at bounding box center [731, 242] width 282 height 10
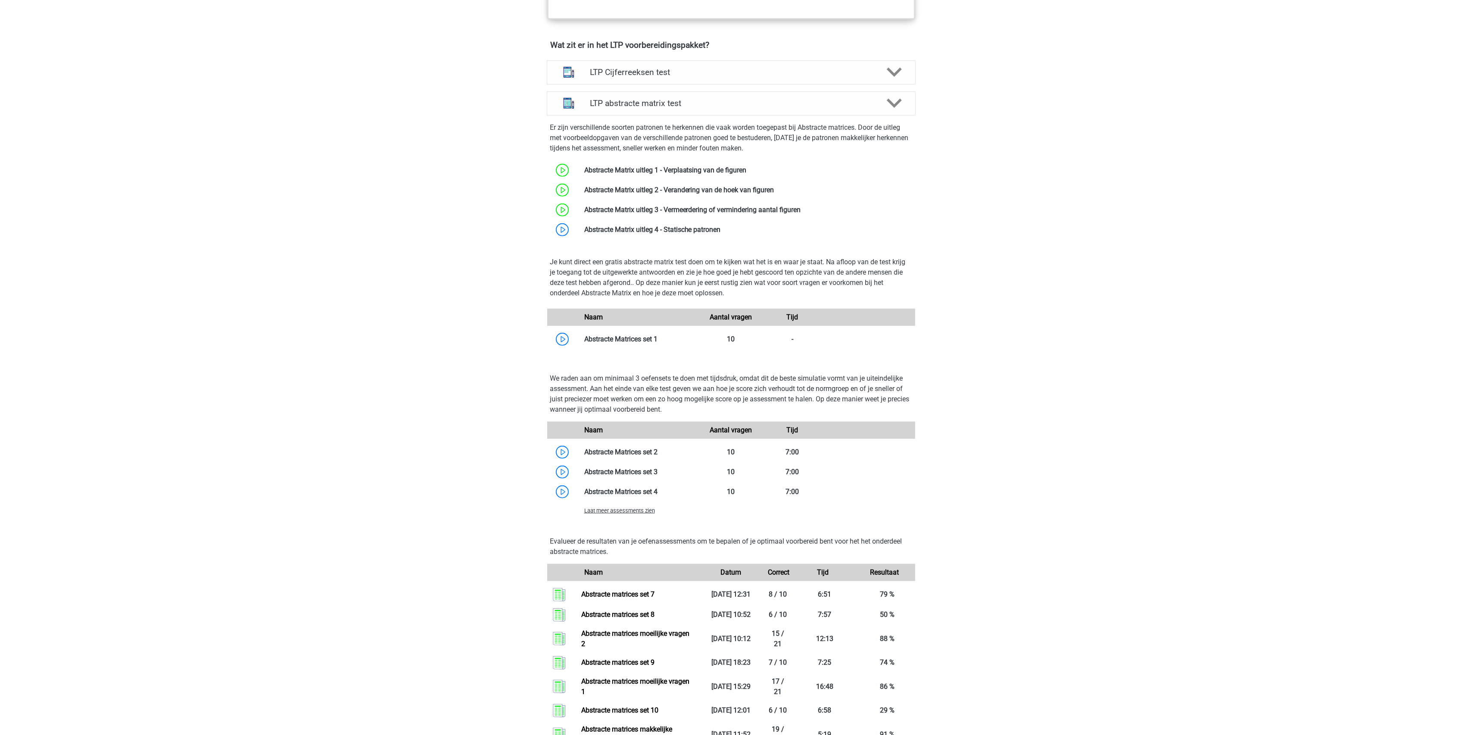
scroll to position [678, 0]
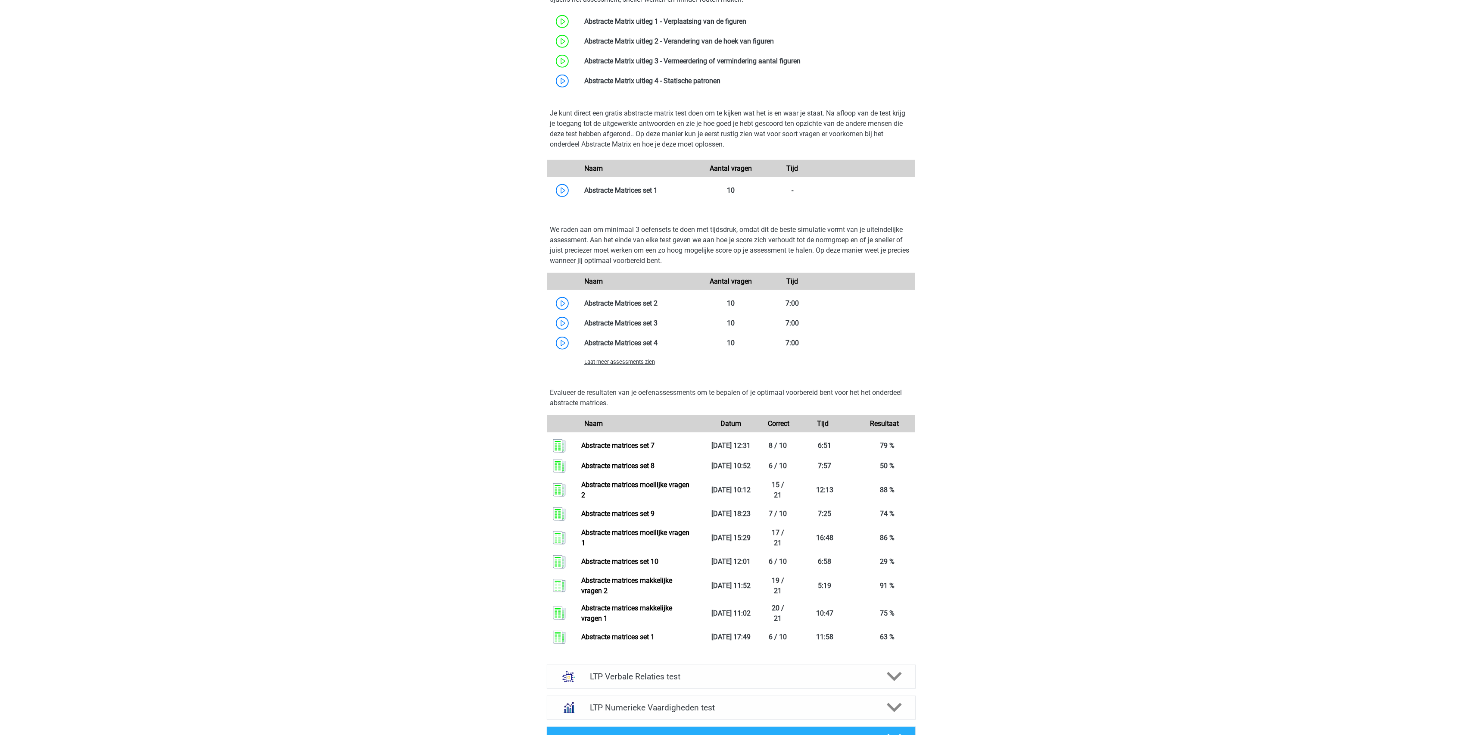
click at [605, 363] on span "Laat meer assessments zien" at bounding box center [619, 361] width 71 height 6
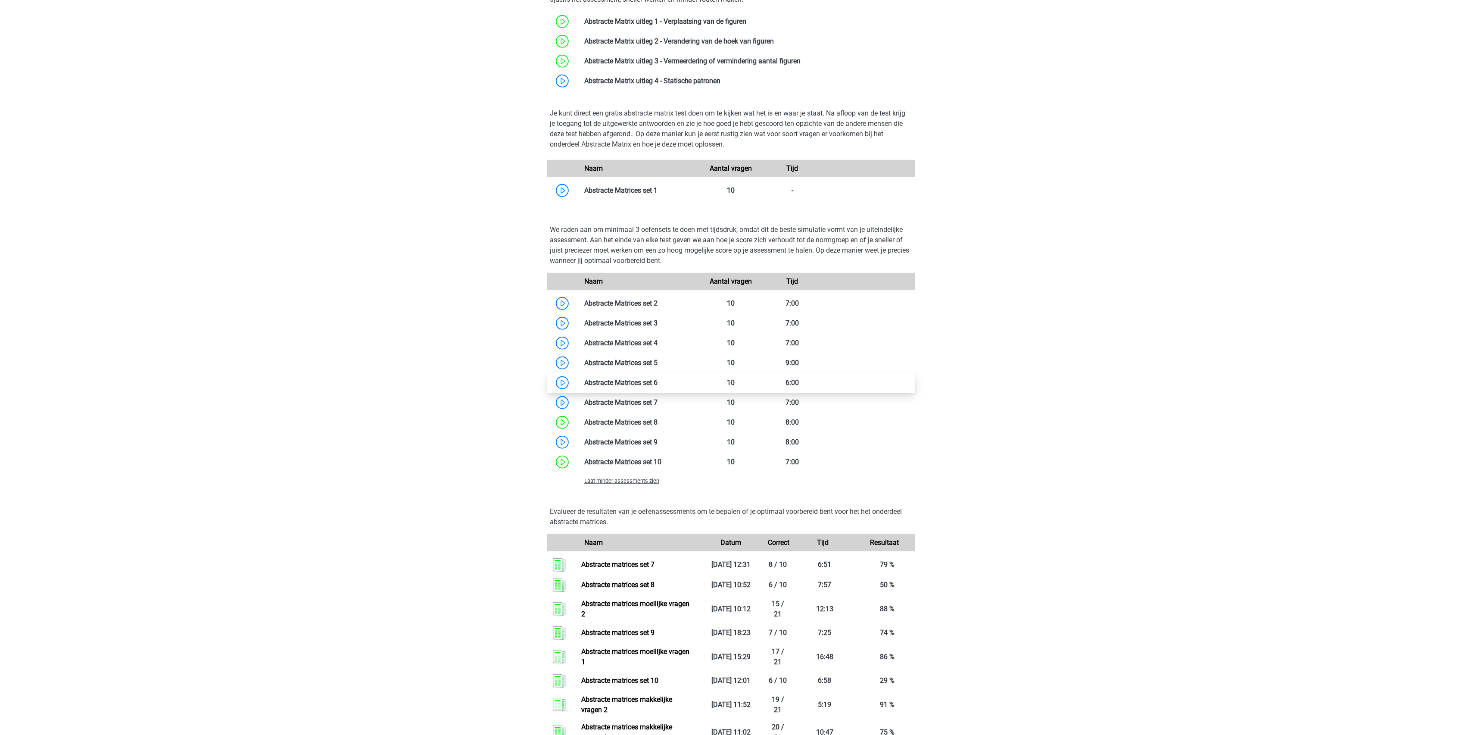
click at [657, 379] on link at bounding box center [657, 382] width 0 height 8
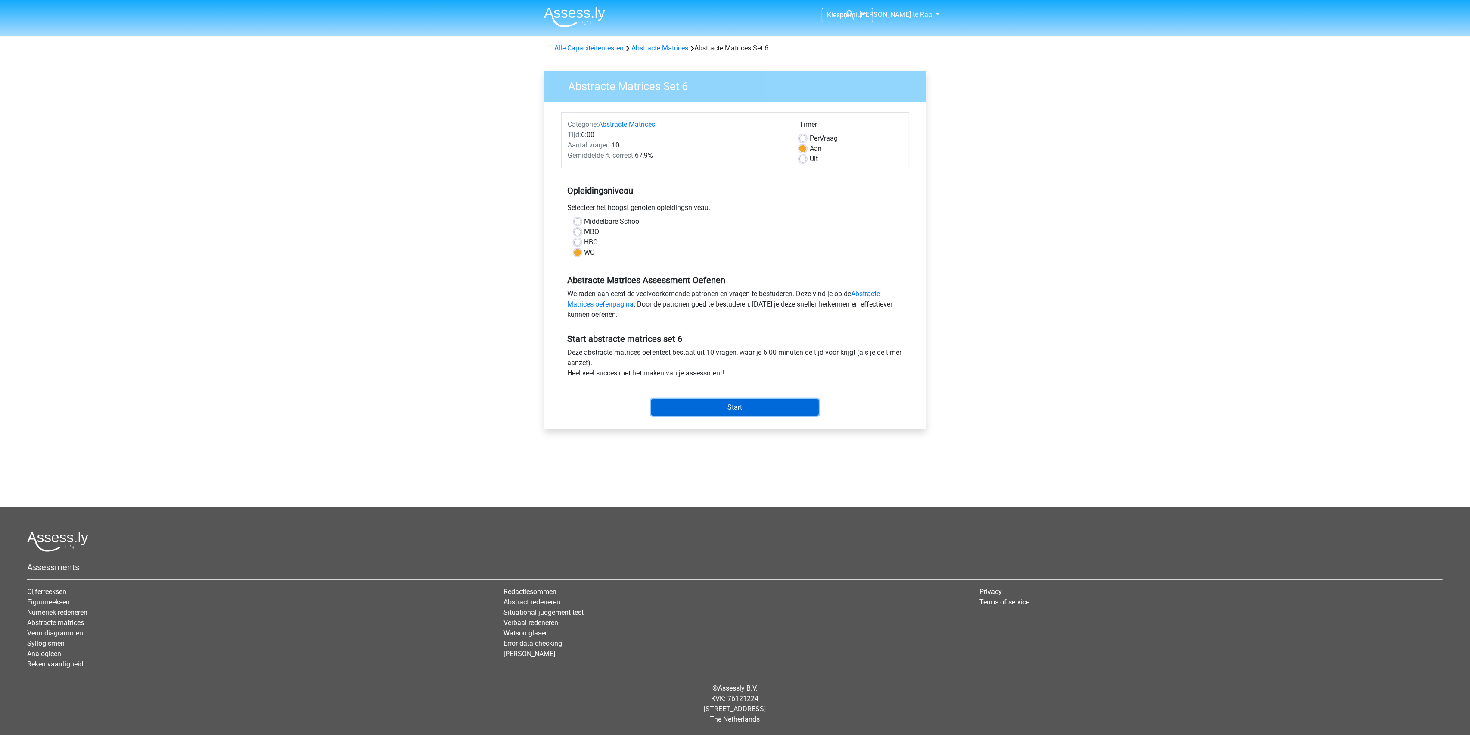
click at [726, 404] on input "Start" at bounding box center [735, 407] width 168 height 16
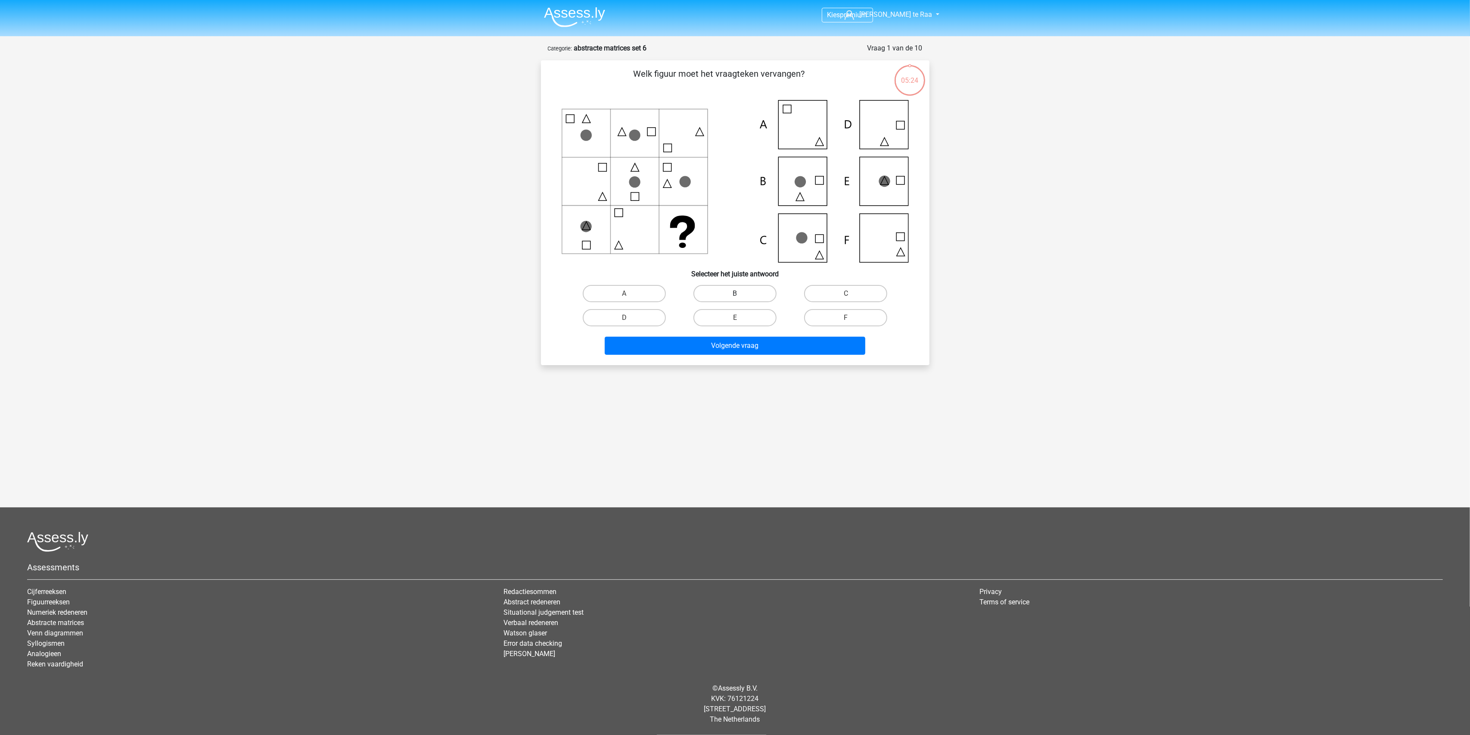
click at [732, 294] on label "B" at bounding box center [735, 293] width 83 height 17
click at [735, 294] on input "B" at bounding box center [738, 296] width 6 height 6
radio input "true"
click at [817, 288] on label "C" at bounding box center [845, 293] width 83 height 17
click at [846, 293] on input "C" at bounding box center [849, 296] width 6 height 6
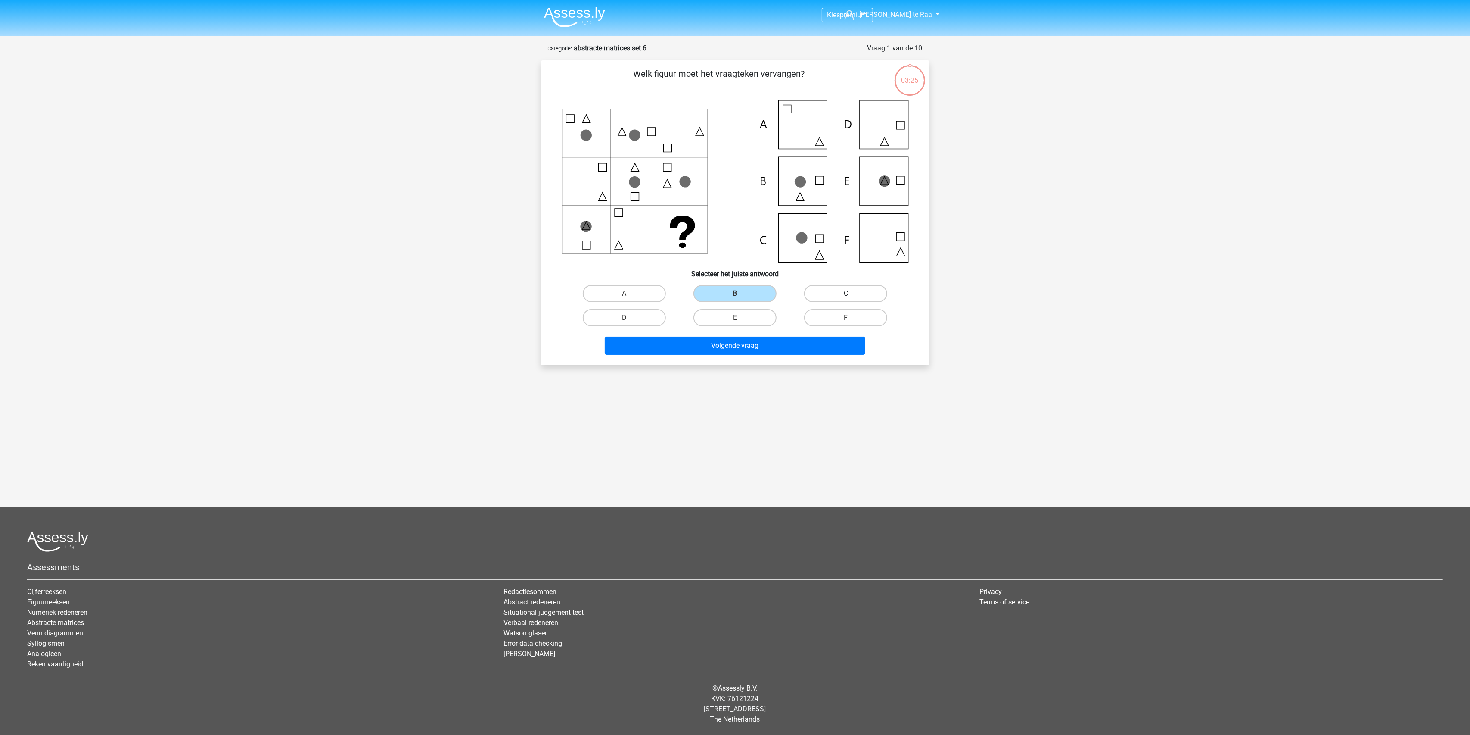
radio input "true"
click at [760, 338] on button "Volgende vraag" at bounding box center [735, 345] width 261 height 18
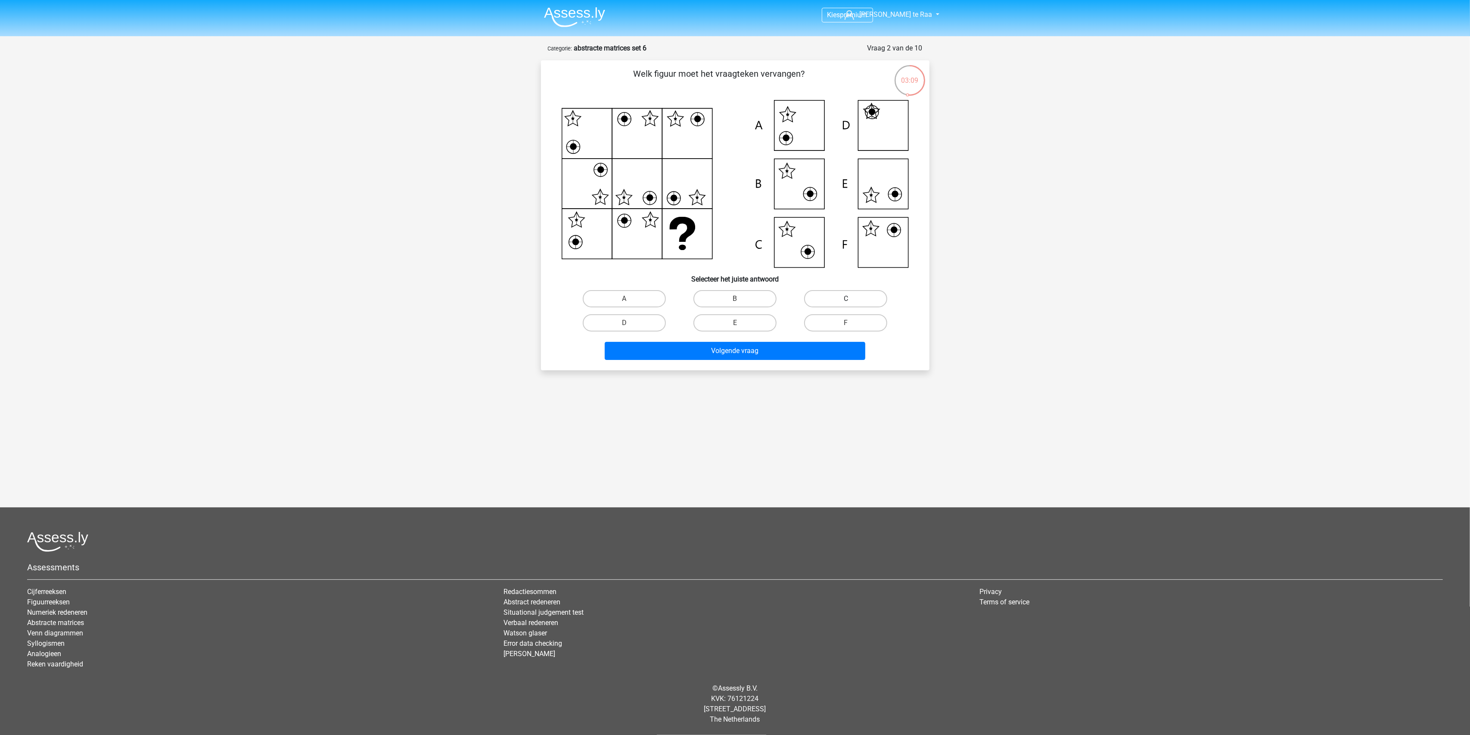
click at [831, 296] on label "C" at bounding box center [845, 298] width 83 height 17
click at [846, 299] on input "C" at bounding box center [849, 302] width 6 height 6
radio input "true"
click at [831, 321] on label "F" at bounding box center [845, 322] width 83 height 17
click at [846, 323] on input "F" at bounding box center [849, 326] width 6 height 6
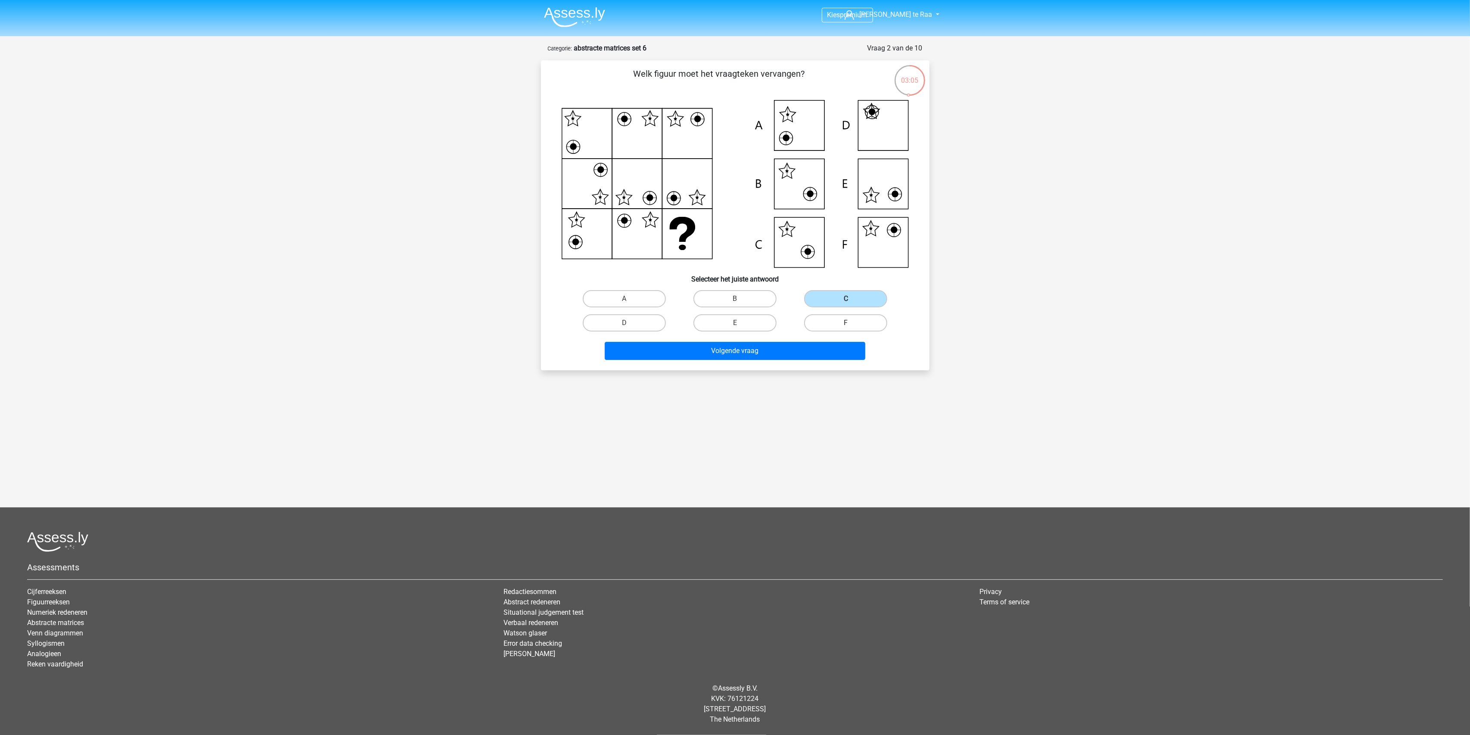
radio input "true"
click at [706, 344] on button "Volgende vraag" at bounding box center [735, 351] width 261 height 18
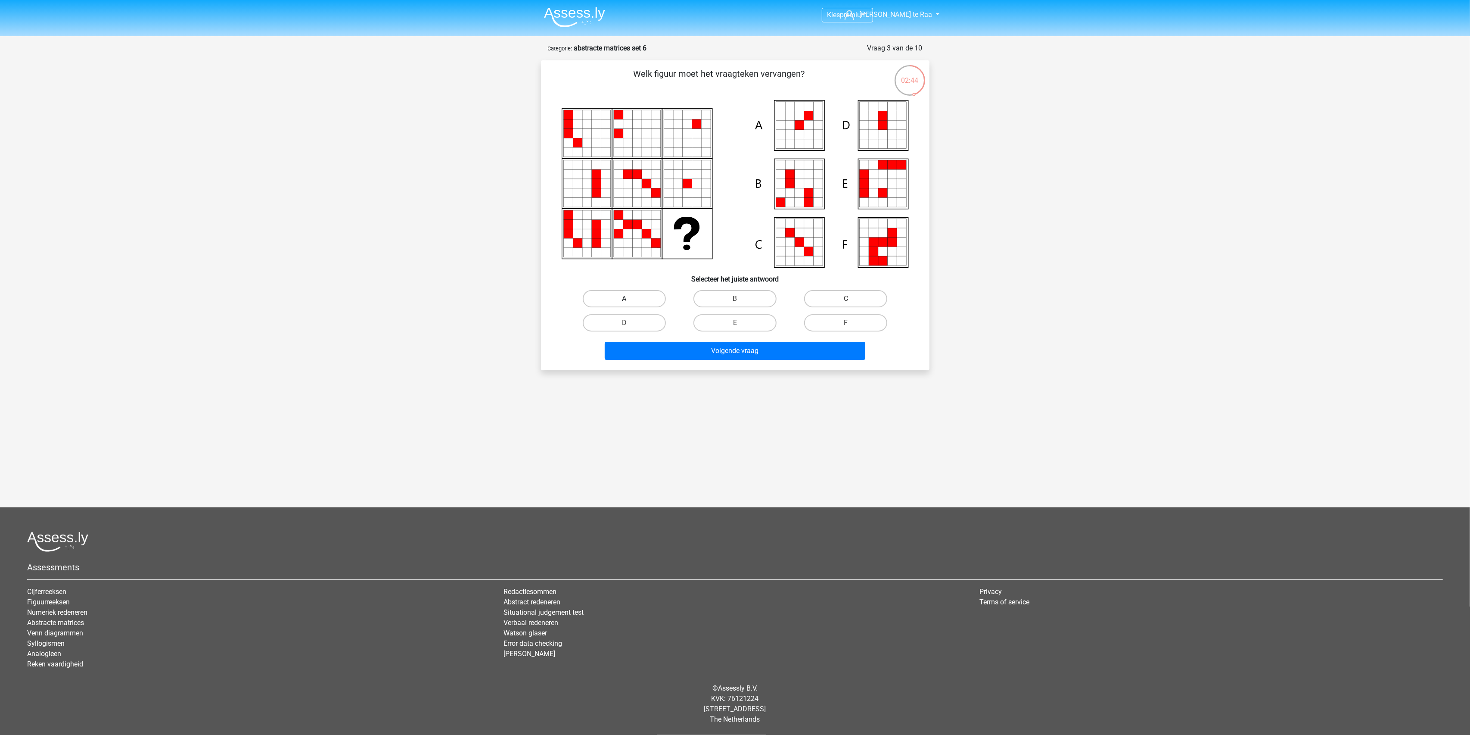
click at [645, 300] on label "A" at bounding box center [624, 298] width 83 height 17
click at [630, 300] on input "A" at bounding box center [627, 302] width 6 height 6
radio input "true"
click at [692, 354] on button "Volgende vraag" at bounding box center [735, 351] width 261 height 18
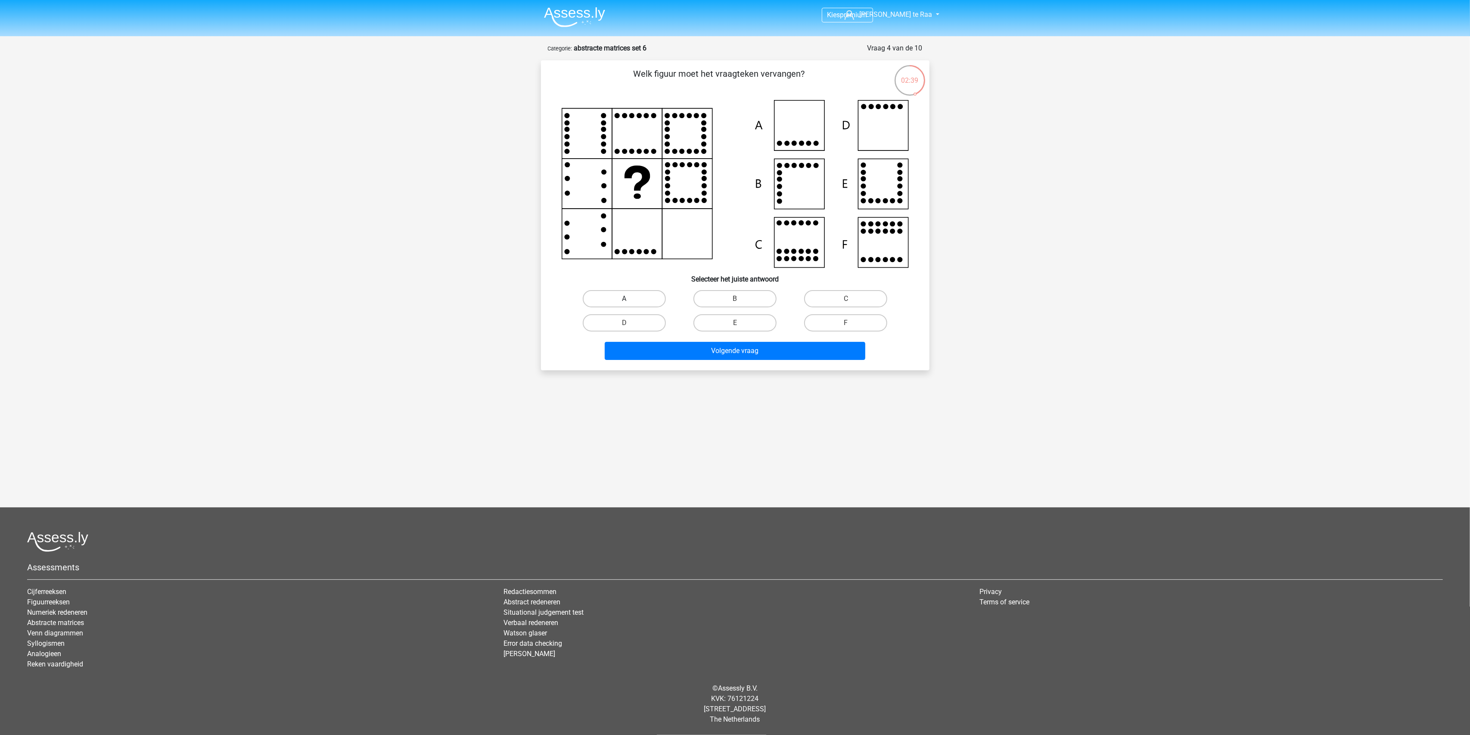
click at [645, 302] on label "A" at bounding box center [624, 298] width 83 height 17
click at [630, 302] on input "A" at bounding box center [627, 302] width 6 height 6
radio input "true"
click at [724, 355] on button "Volgende vraag" at bounding box center [735, 351] width 261 height 18
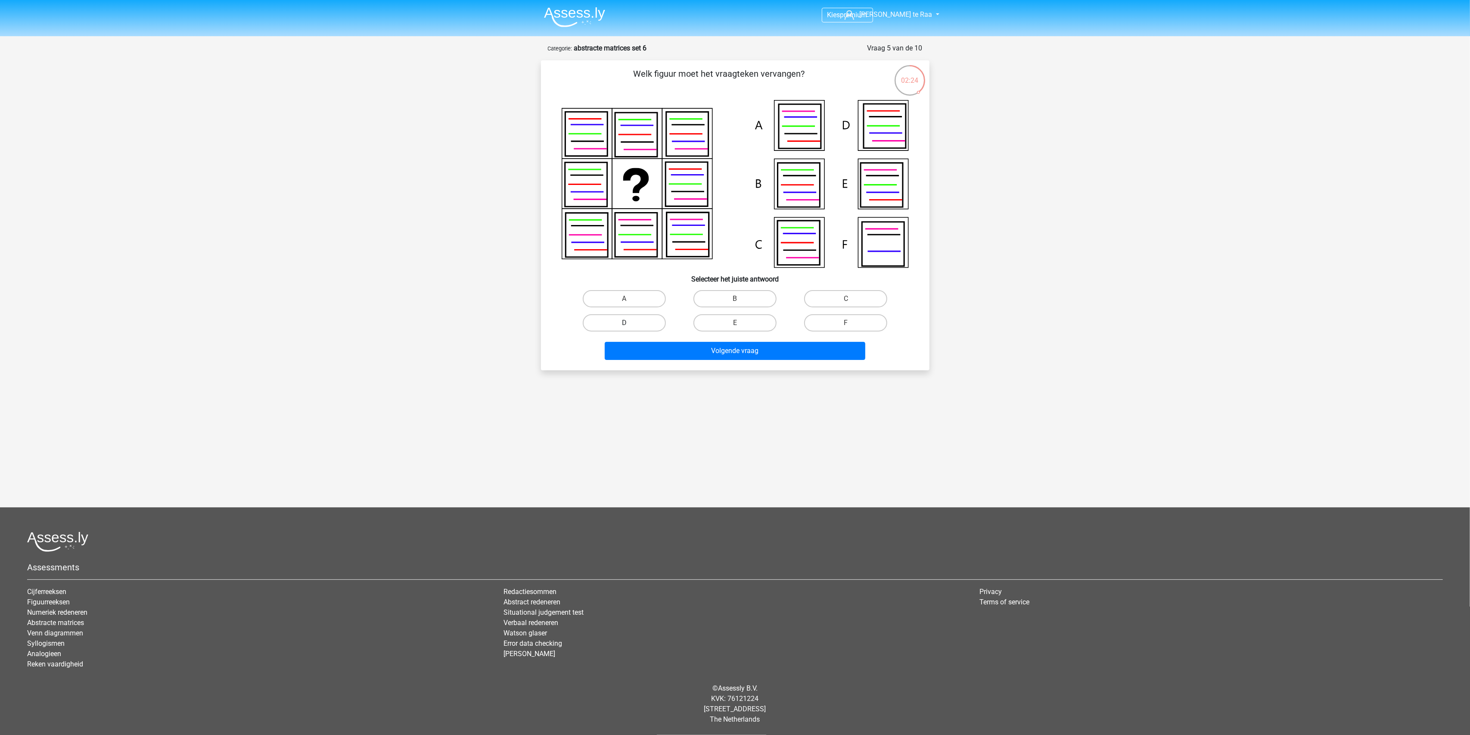
click at [621, 327] on label "D" at bounding box center [624, 322] width 83 height 17
click at [624, 327] on input "D" at bounding box center [627, 326] width 6 height 6
radio input "true"
click at [676, 357] on button "Volgende vraag" at bounding box center [735, 351] width 261 height 18
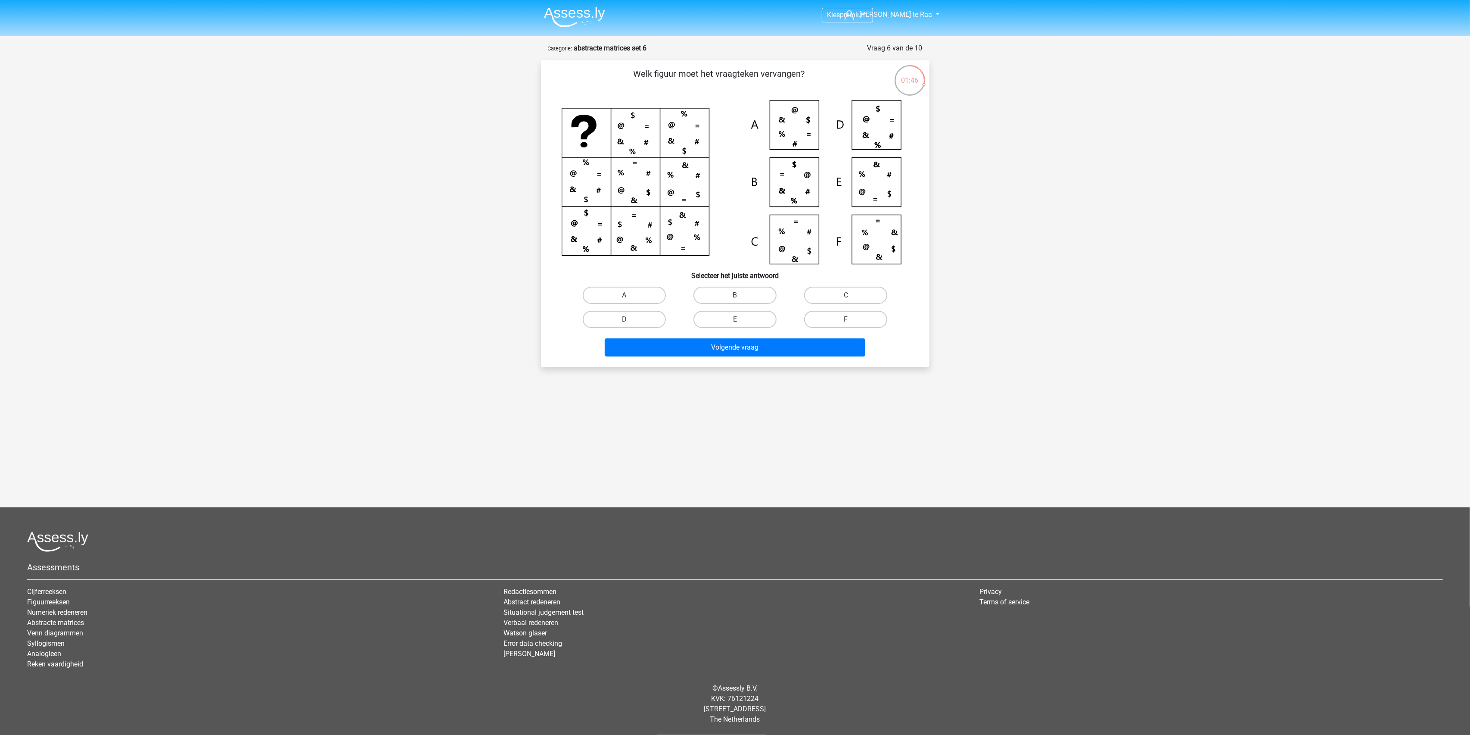
click at [641, 288] on label "A" at bounding box center [624, 294] width 83 height 17
click at [630, 295] on input "A" at bounding box center [627, 298] width 6 height 6
radio input "true"
click at [681, 344] on button "Volgende vraag" at bounding box center [735, 347] width 261 height 18
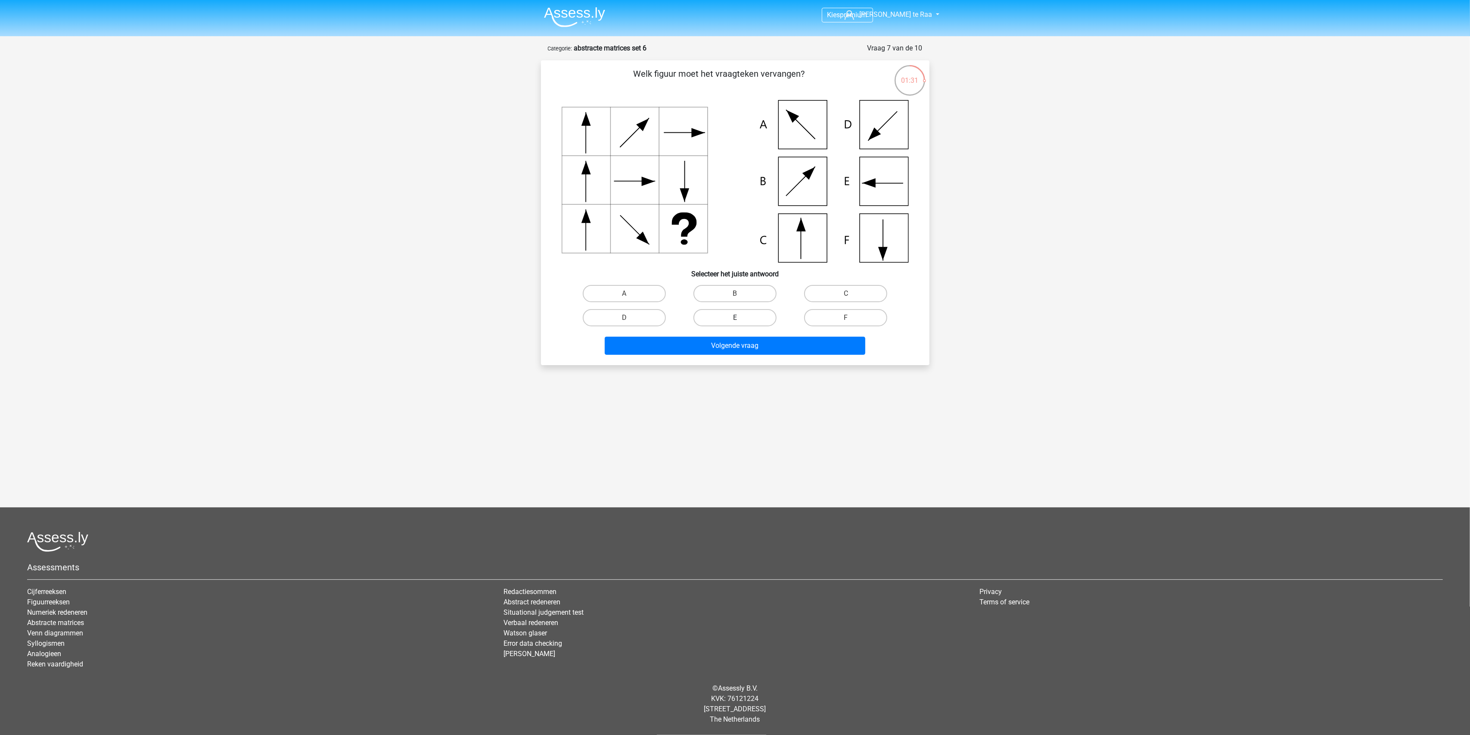
click at [728, 315] on label "E" at bounding box center [735, 317] width 83 height 17
click at [735, 318] on input "E" at bounding box center [738, 321] width 6 height 6
radio input "true"
click at [723, 349] on button "Volgende vraag" at bounding box center [735, 345] width 261 height 18
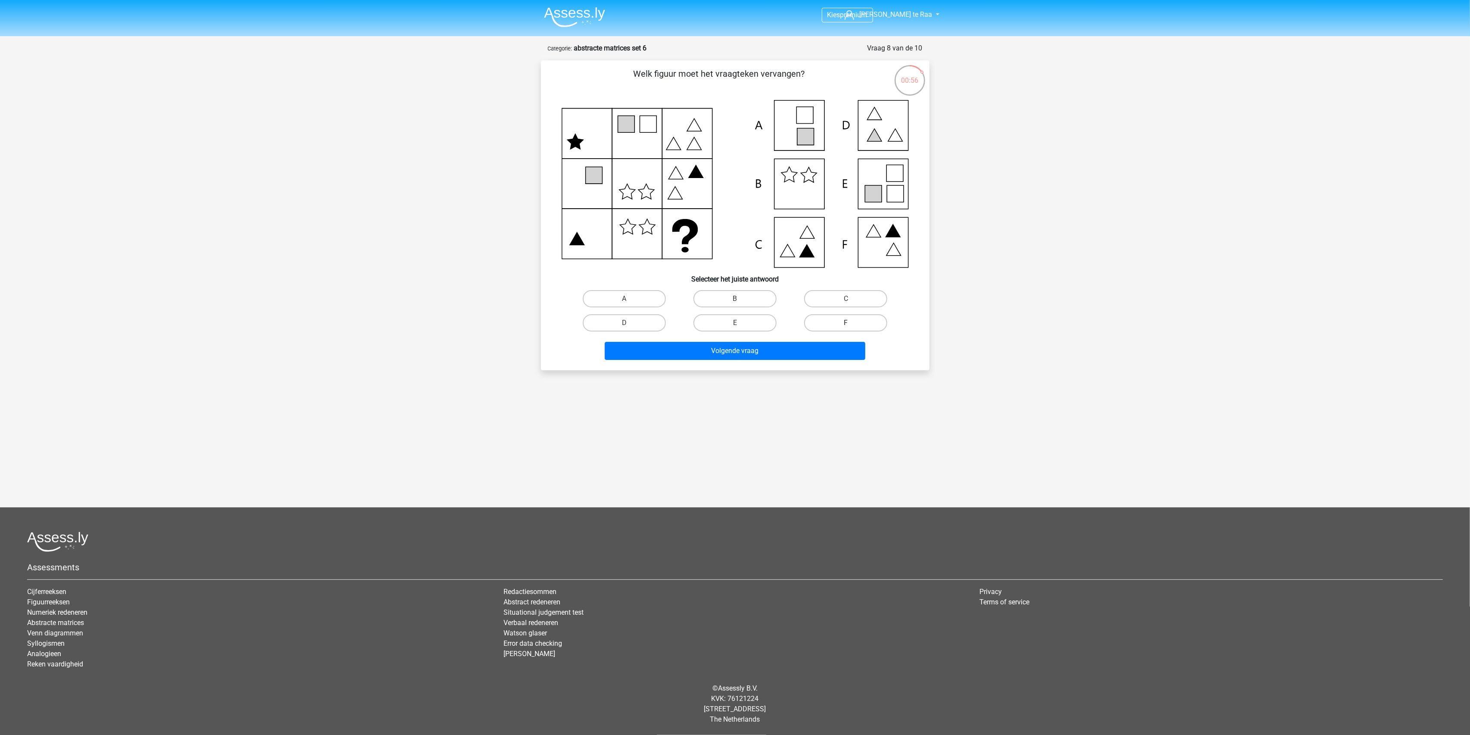
click at [836, 321] on label "F" at bounding box center [845, 322] width 83 height 17
click at [846, 323] on input "F" at bounding box center [849, 326] width 6 height 6
radio input "true"
click at [794, 351] on button "Volgende vraag" at bounding box center [735, 351] width 261 height 18
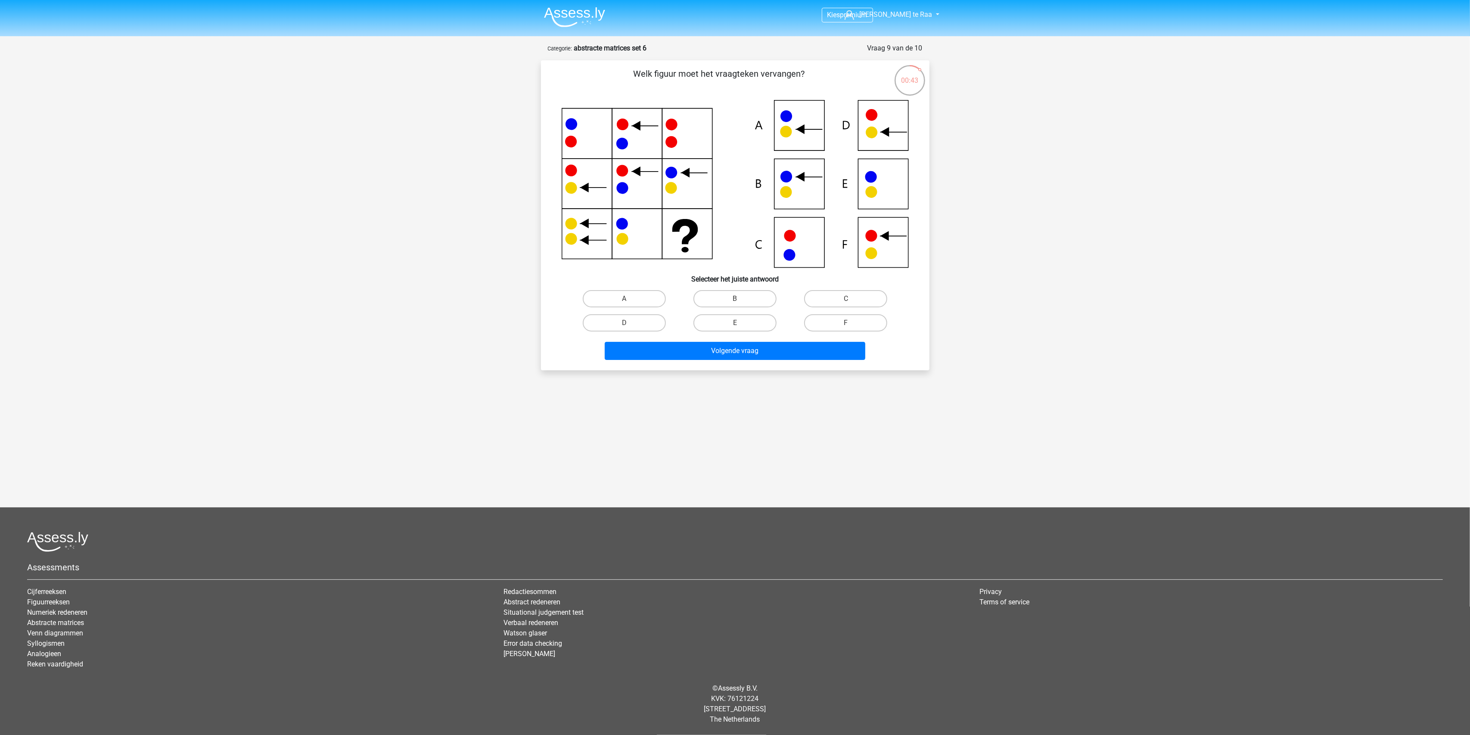
click at [739, 300] on input "B" at bounding box center [738, 302] width 6 height 6
radio input "true"
click at [755, 352] on button "Volgende vraag" at bounding box center [735, 351] width 261 height 18
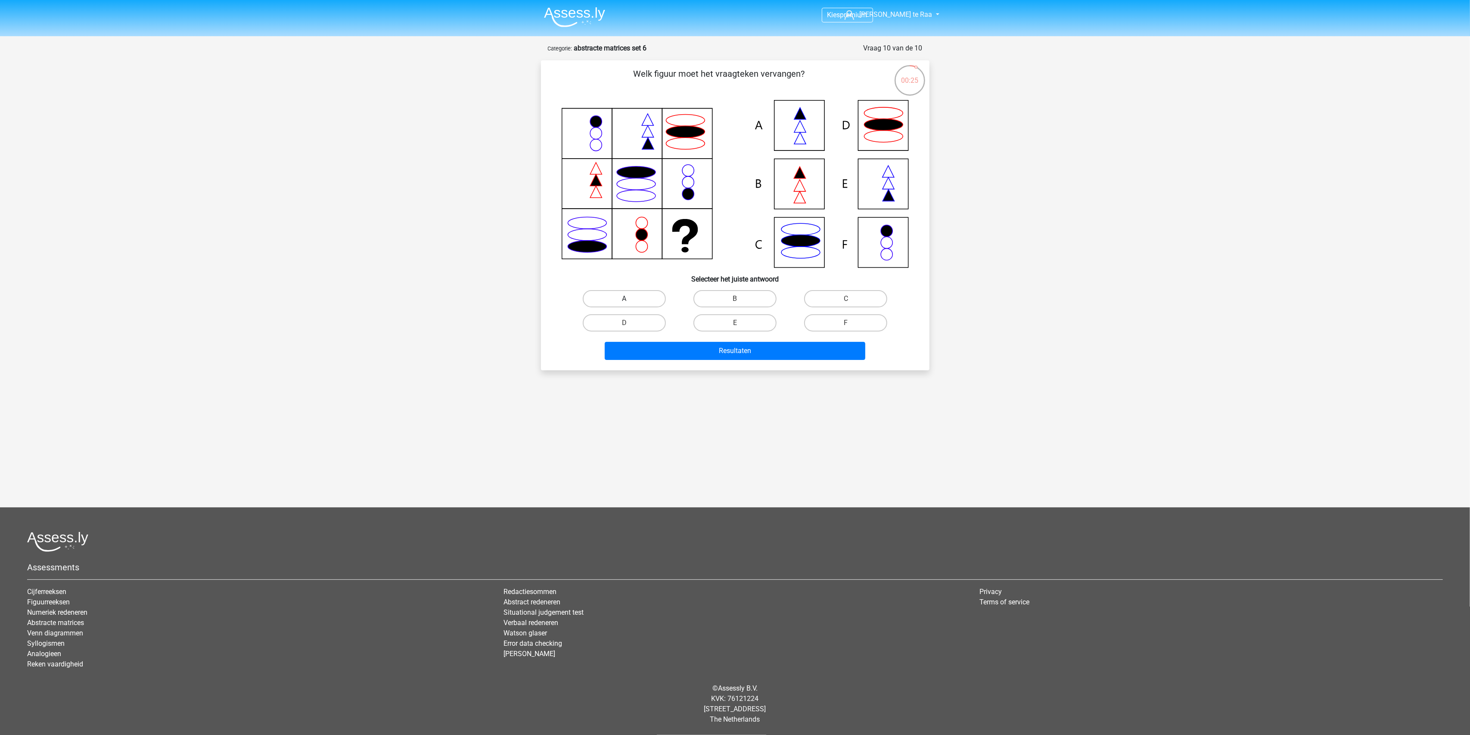
click at [647, 295] on label "A" at bounding box center [624, 298] width 83 height 17
click at [630, 299] on input "A" at bounding box center [627, 302] width 6 height 6
radio input "true"
click at [744, 351] on button "Resultaten" at bounding box center [735, 351] width 261 height 18
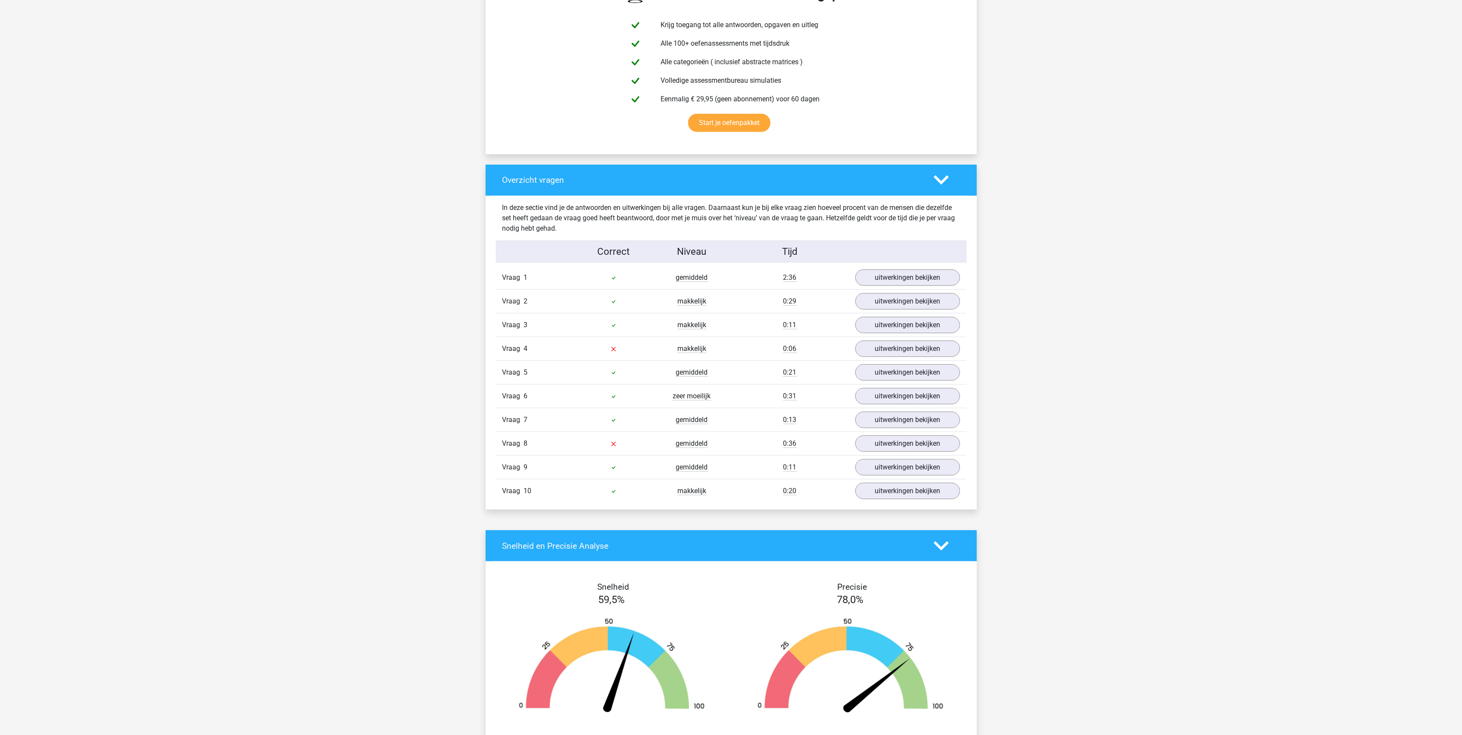
scroll to position [517, 0]
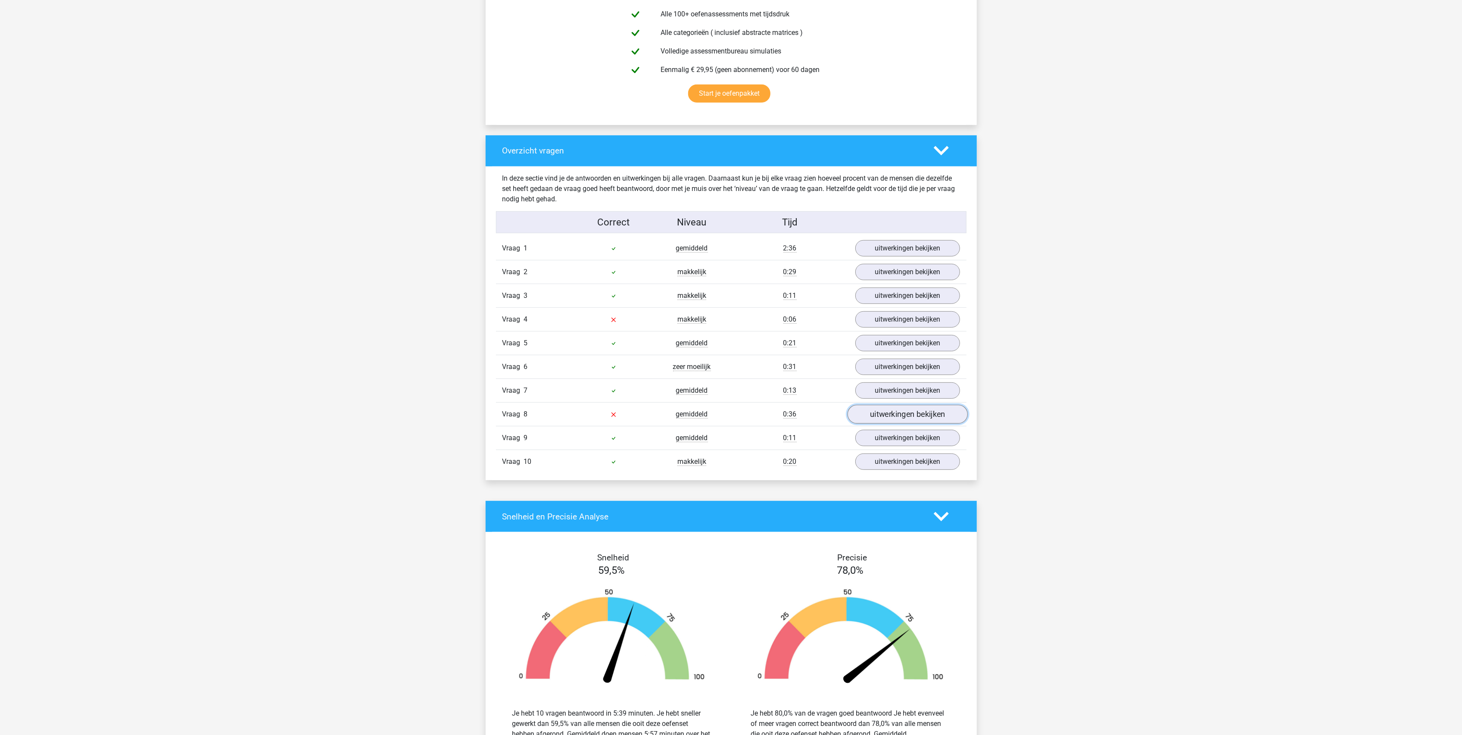
click at [890, 420] on link "uitwerkingen bekijken" at bounding box center [907, 414] width 120 height 19
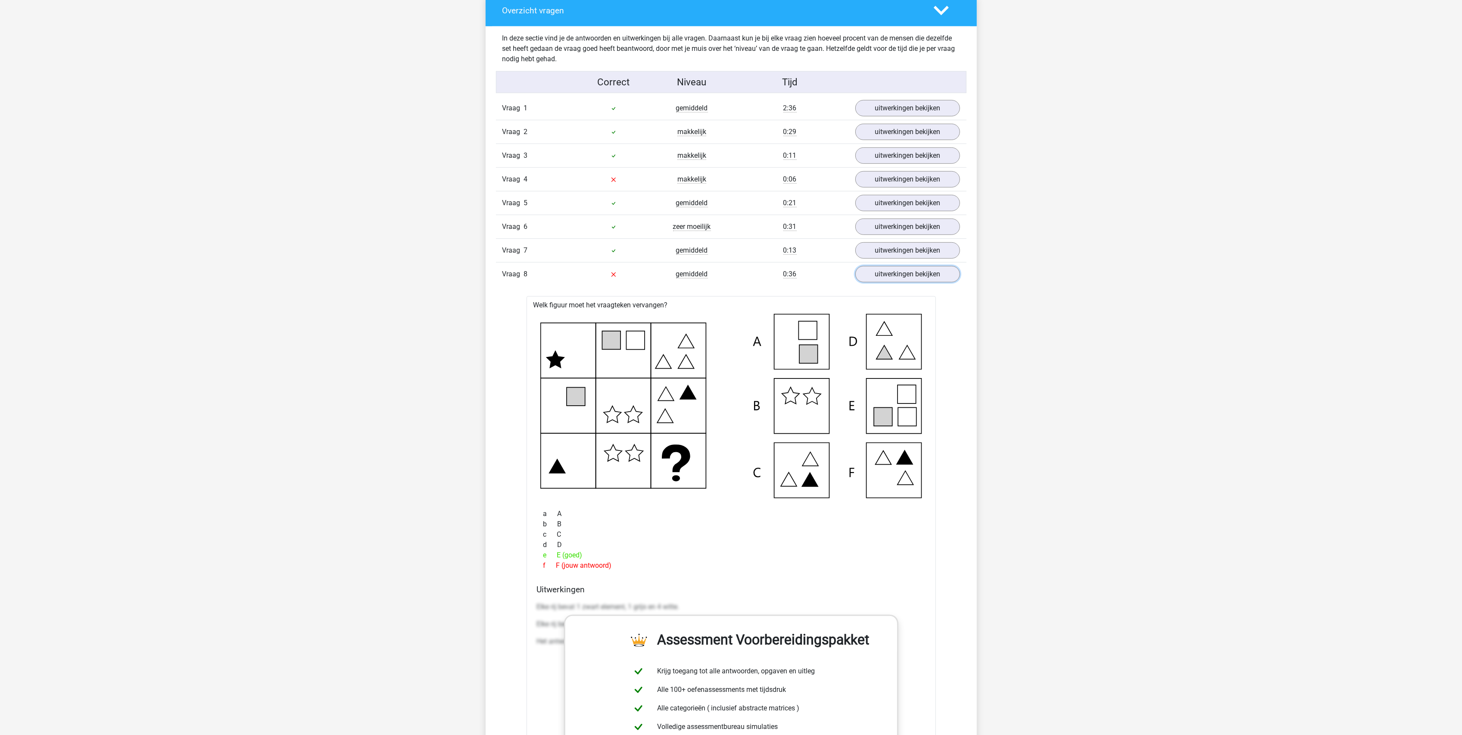
scroll to position [689, 0]
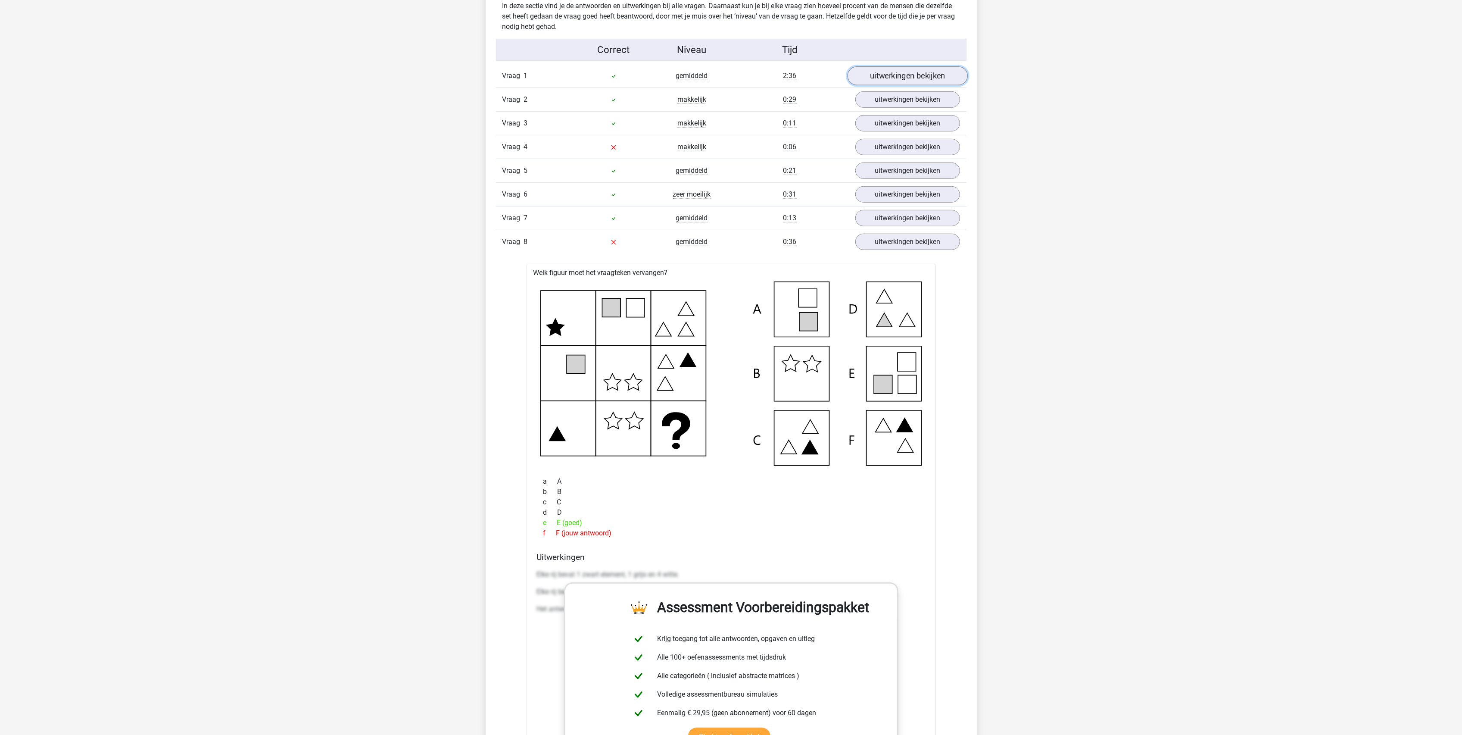
click at [909, 73] on link "uitwerkingen bekijken" at bounding box center [907, 76] width 120 height 19
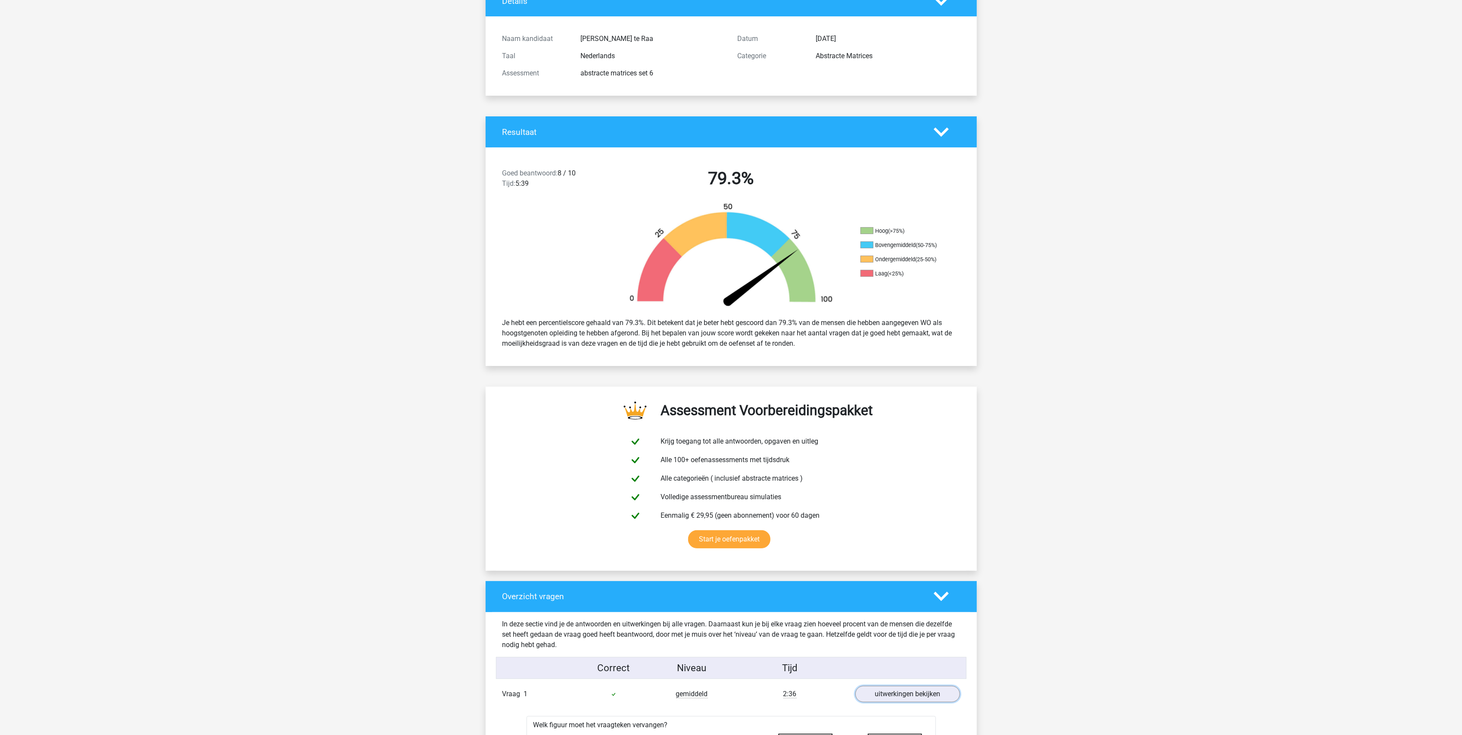
scroll to position [0, 0]
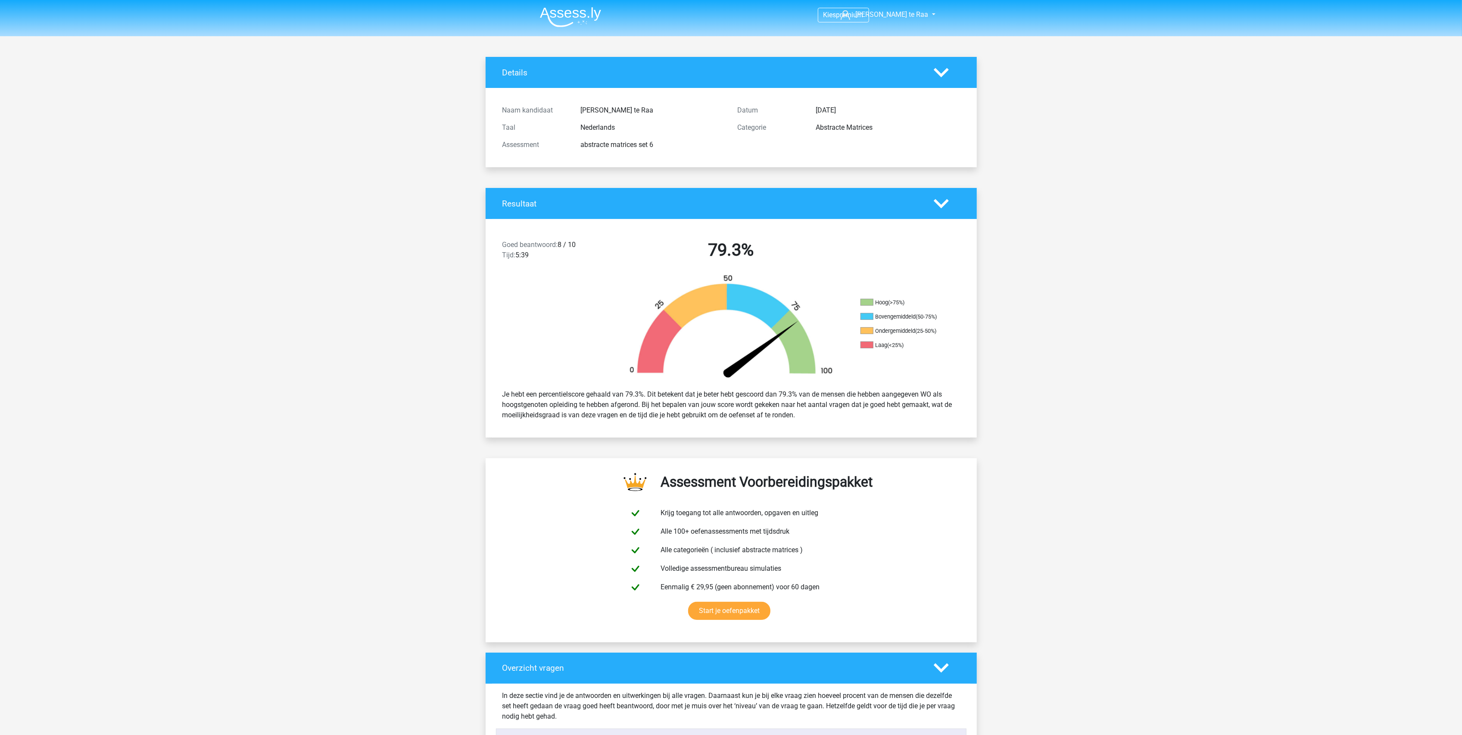
click at [646, 145] on div "abstracte matrices set 6" at bounding box center [652, 145] width 157 height 10
drag, startPoint x: 643, startPoint y: 148, endPoint x: 571, endPoint y: 150, distance: 71.5
click at [571, 150] on div "Assessment abstracte matrices set 6" at bounding box center [613, 144] width 235 height 17
click at [612, 146] on div "abstracte matrices set 6" at bounding box center [652, 145] width 157 height 10
drag, startPoint x: 579, startPoint y: 146, endPoint x: 638, endPoint y: 147, distance: 58.6
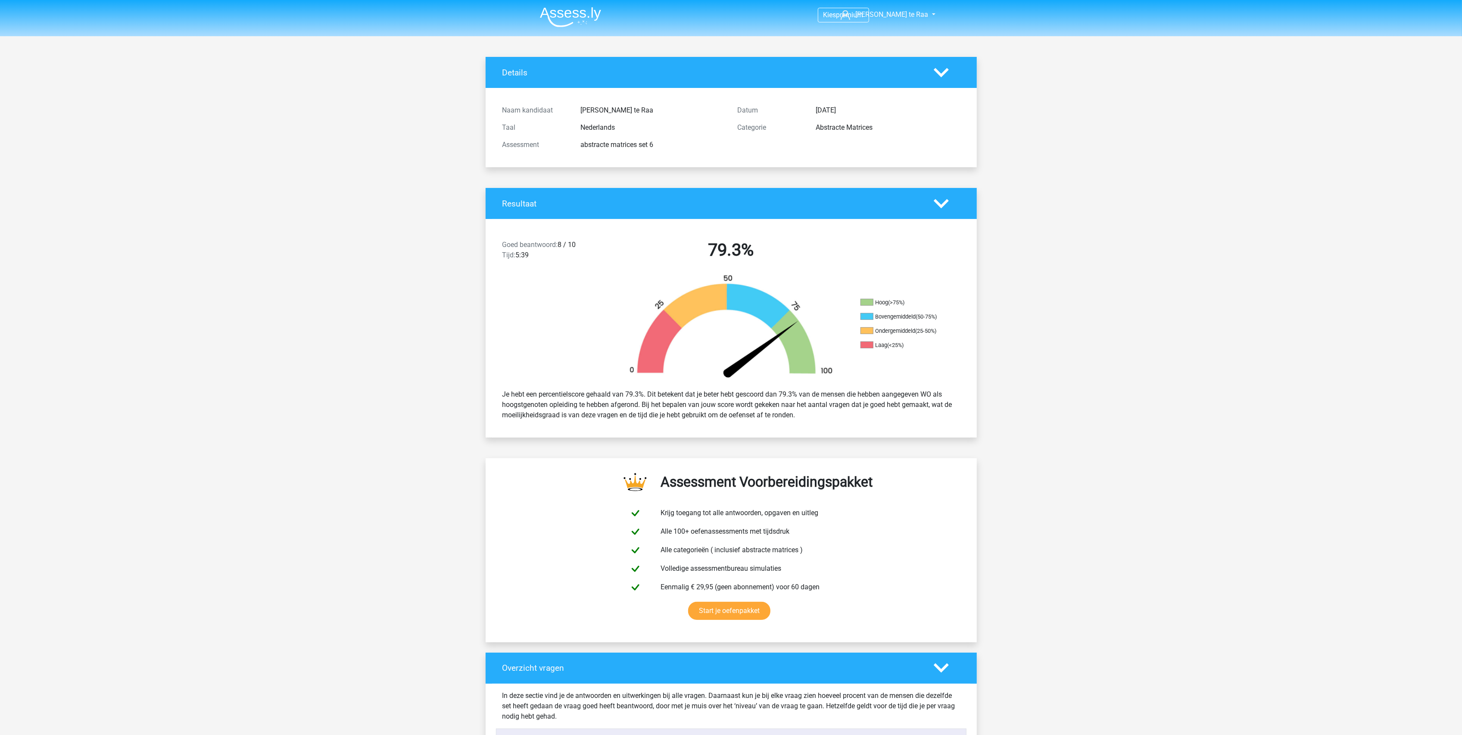
click at [638, 147] on div "abstracte matrices set 6" at bounding box center [652, 145] width 157 height 10
